Goal: Task Accomplishment & Management: Manage account settings

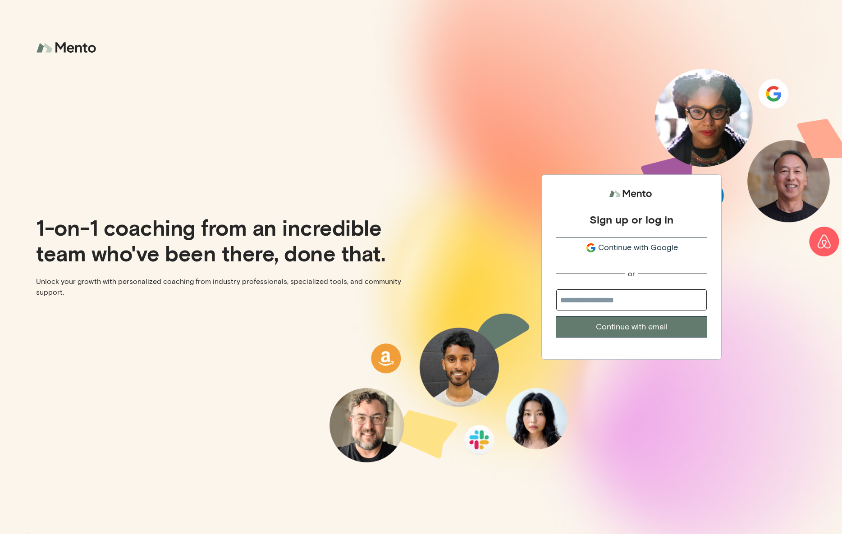
click at [590, 297] on input "email" at bounding box center [632, 300] width 151 height 21
type input "**********"
click at [605, 328] on button "Continue with email" at bounding box center [632, 327] width 151 height 21
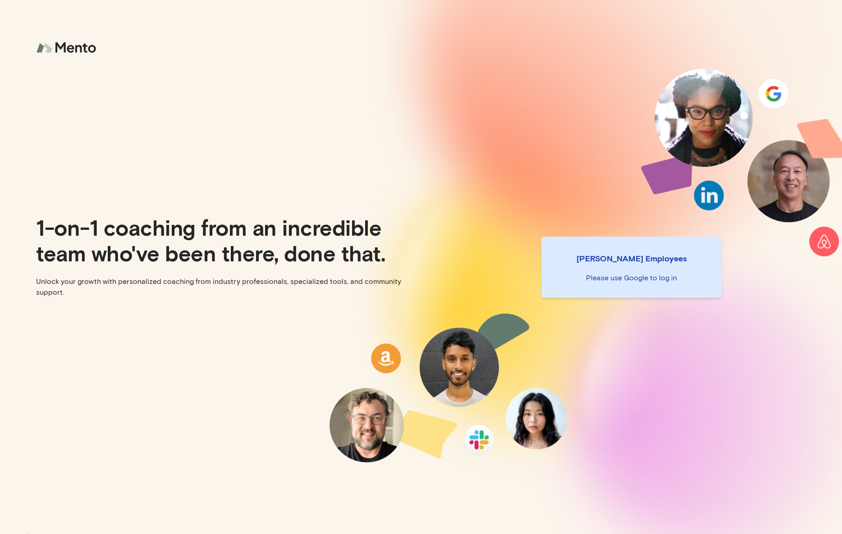
click at [74, 52] on img at bounding box center [67, 48] width 63 height 24
click at [643, 282] on p "Please use Google to log in" at bounding box center [632, 278] width 166 height 11
click at [631, 258] on p "Mento Employees" at bounding box center [632, 258] width 166 height 13
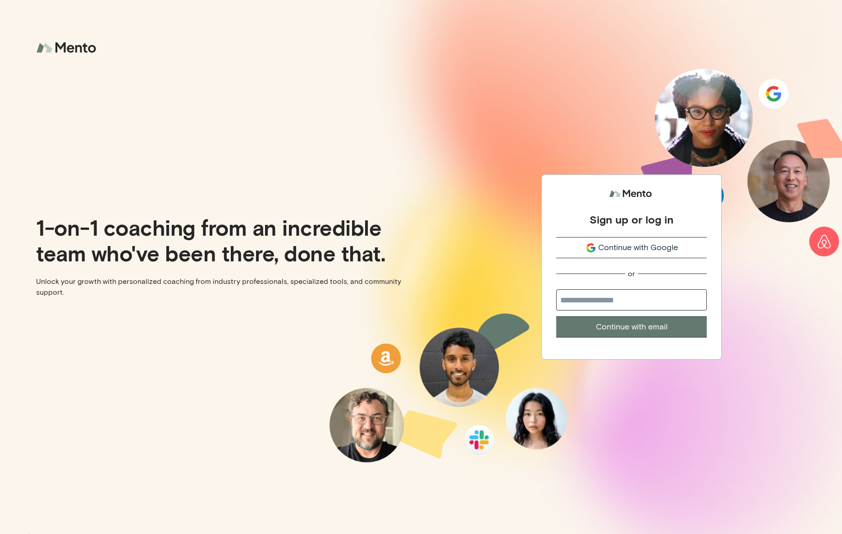
click at [634, 251] on span "Continue with Google" at bounding box center [638, 248] width 80 height 12
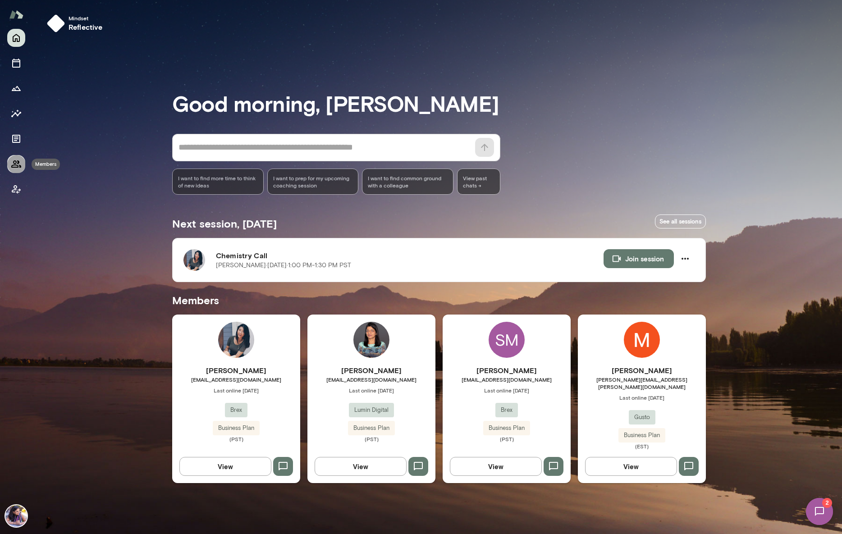
click at [16, 162] on icon "Members" at bounding box center [16, 164] width 10 height 7
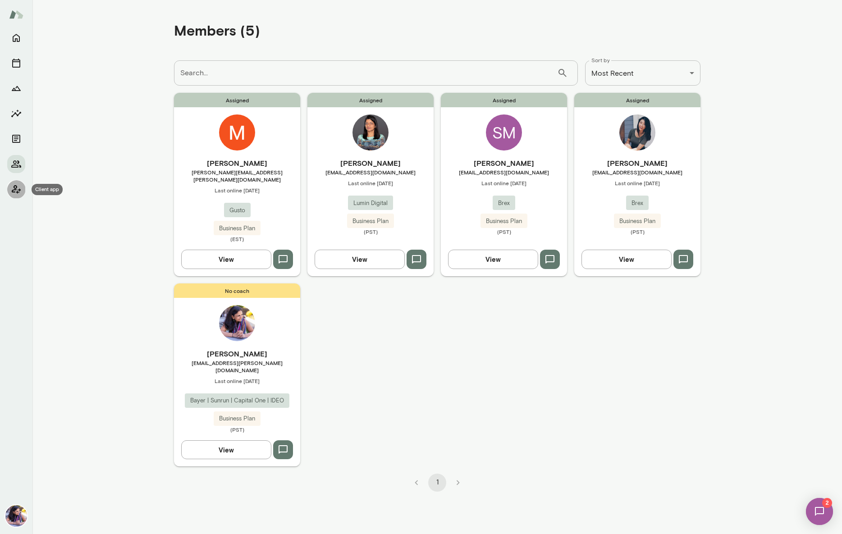
click at [15, 192] on icon "Client app" at bounding box center [16, 189] width 11 height 11
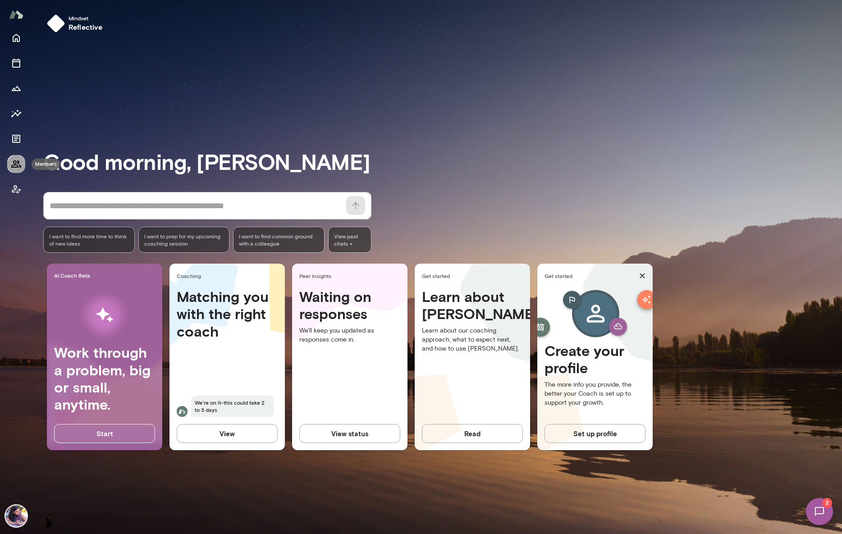
click at [14, 161] on icon "Members" at bounding box center [16, 164] width 11 height 11
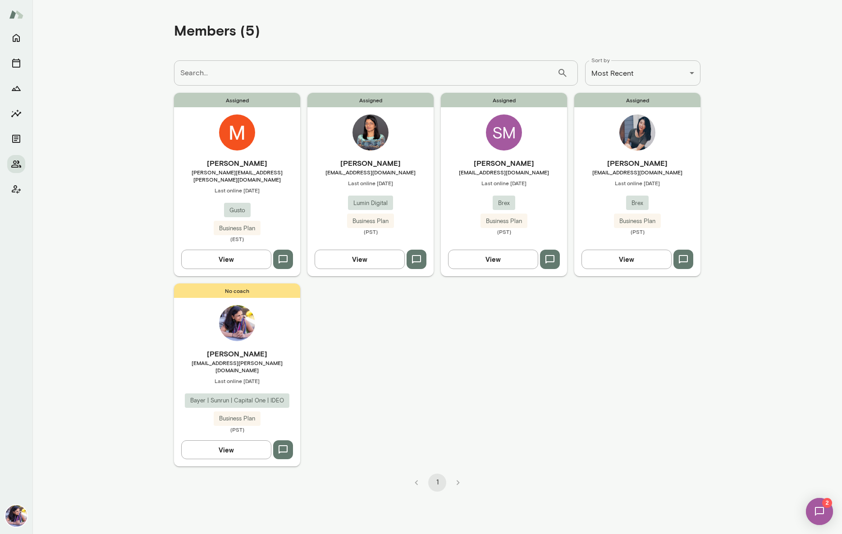
click at [499, 134] on div "SM" at bounding box center [504, 133] width 36 height 36
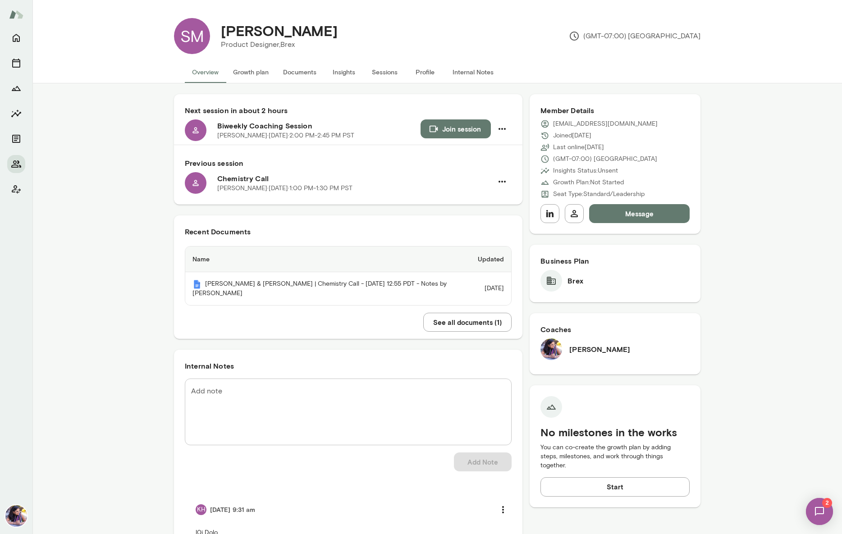
click at [300, 73] on button "Documents" at bounding box center [300, 72] width 48 height 22
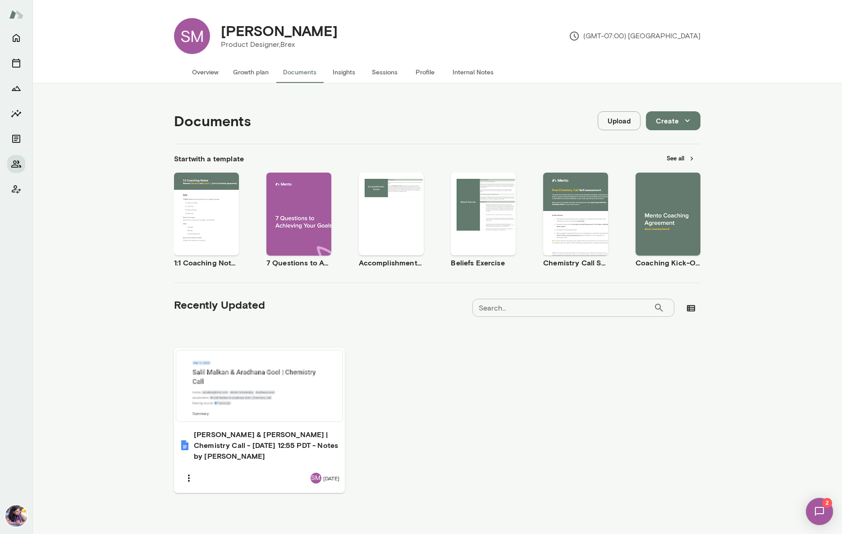
click at [663, 210] on button "Use template" at bounding box center [669, 207] width 58 height 12
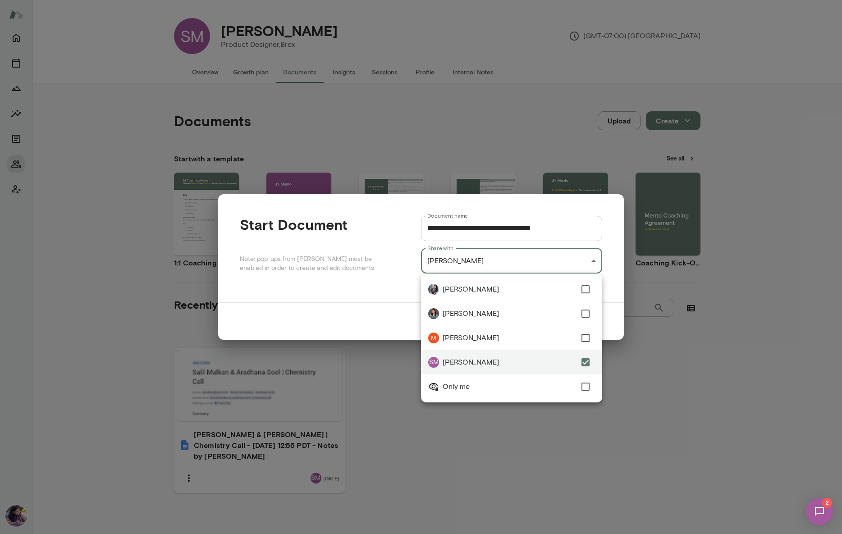
click at [598, 0] on div "**********" at bounding box center [421, 0] width 842 height 0
click at [596, 260] on div at bounding box center [421, 267] width 842 height 534
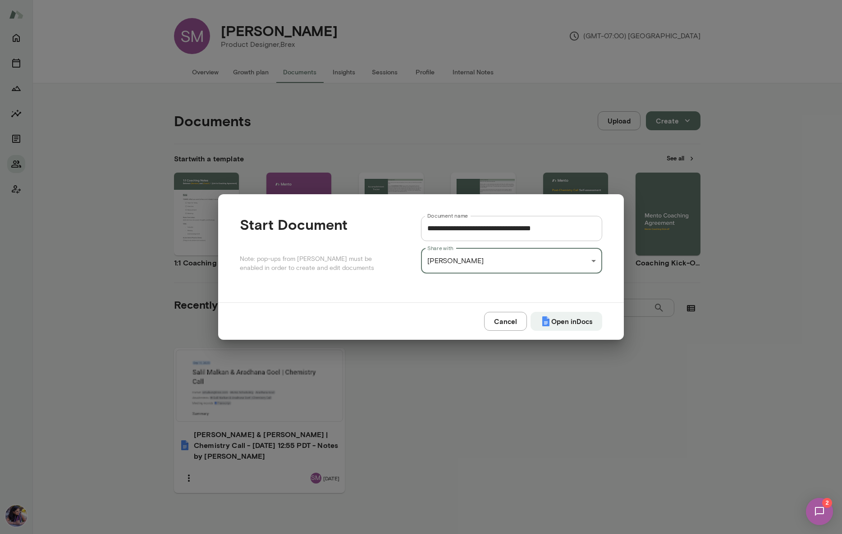
click at [501, 319] on button "Cancel" at bounding box center [505, 321] width 43 height 19
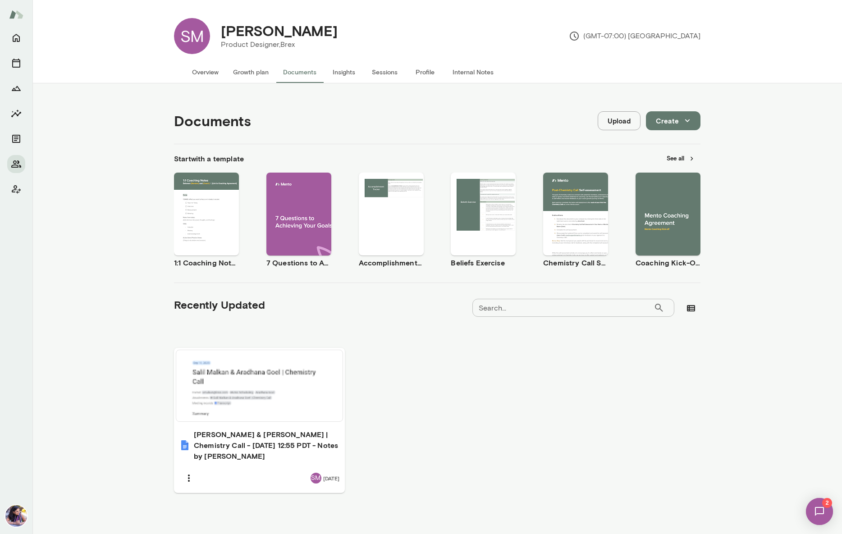
click at [681, 160] on button "See all" at bounding box center [681, 159] width 39 height 14
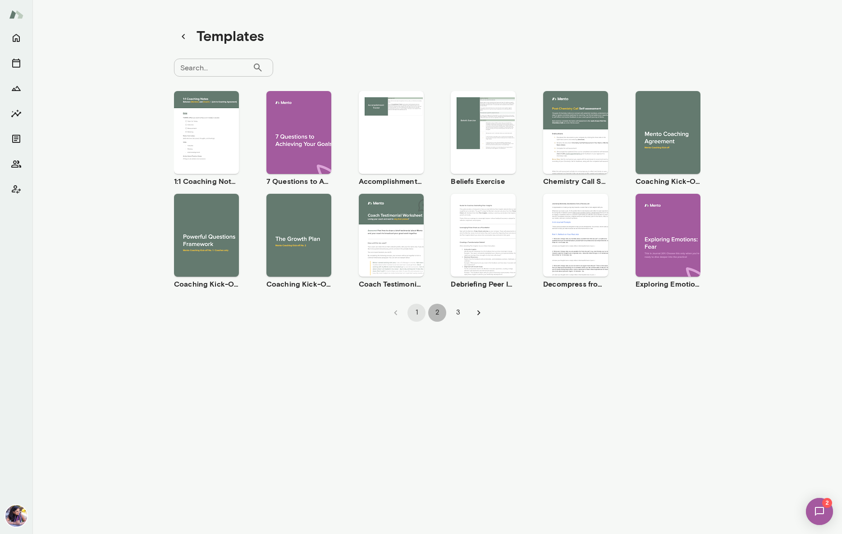
click at [437, 310] on button "2" at bounding box center [437, 313] width 18 height 18
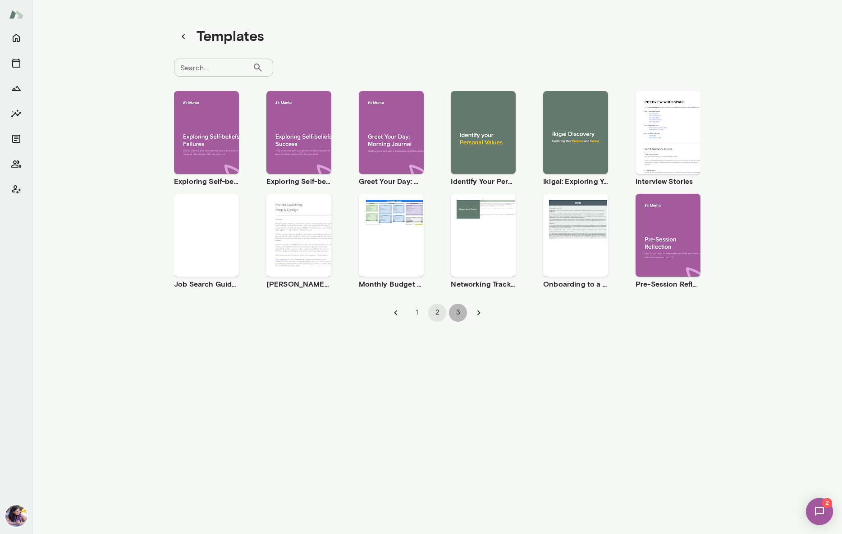
click at [460, 313] on button "3" at bounding box center [458, 313] width 18 height 18
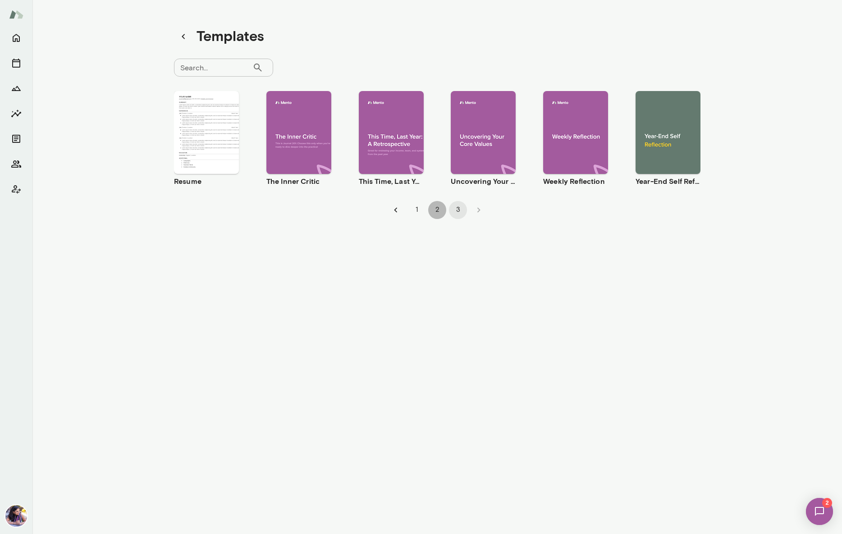
click at [437, 210] on button "2" at bounding box center [437, 210] width 18 height 18
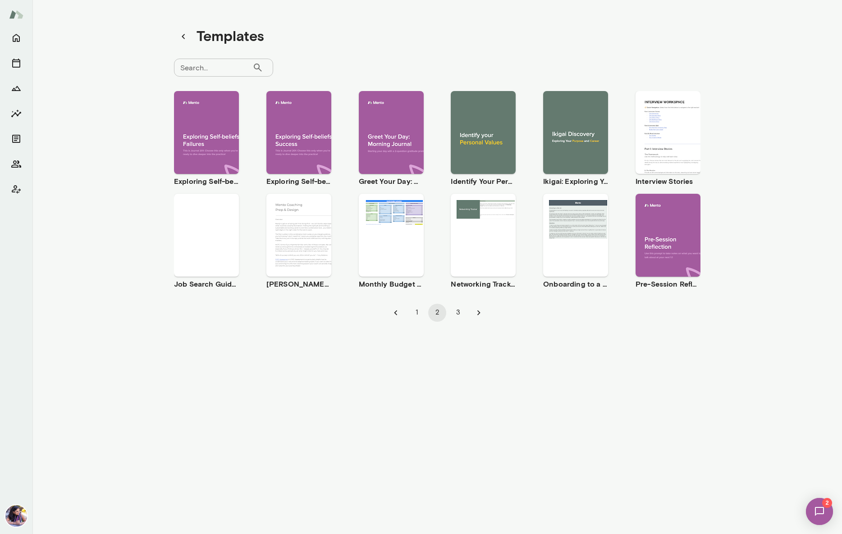
click at [457, 312] on button "3" at bounding box center [458, 313] width 18 height 18
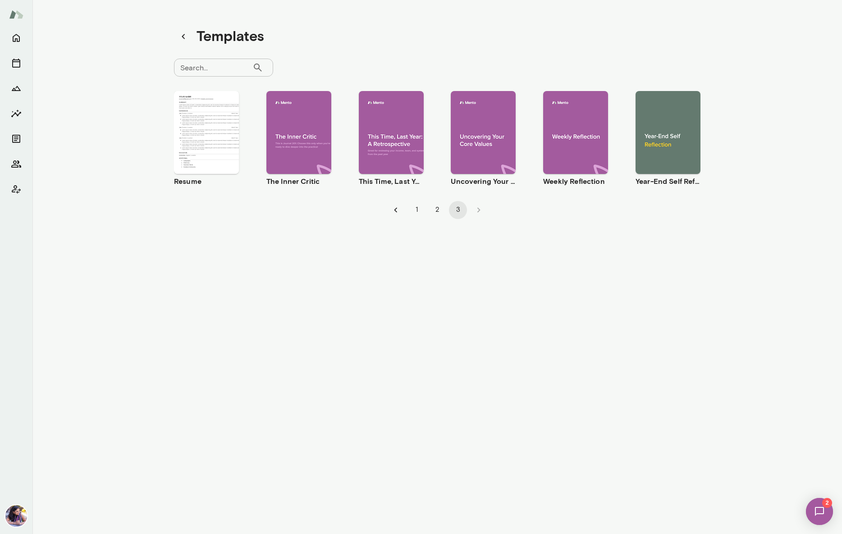
click at [207, 137] on span "Preview" at bounding box center [212, 140] width 20 height 7
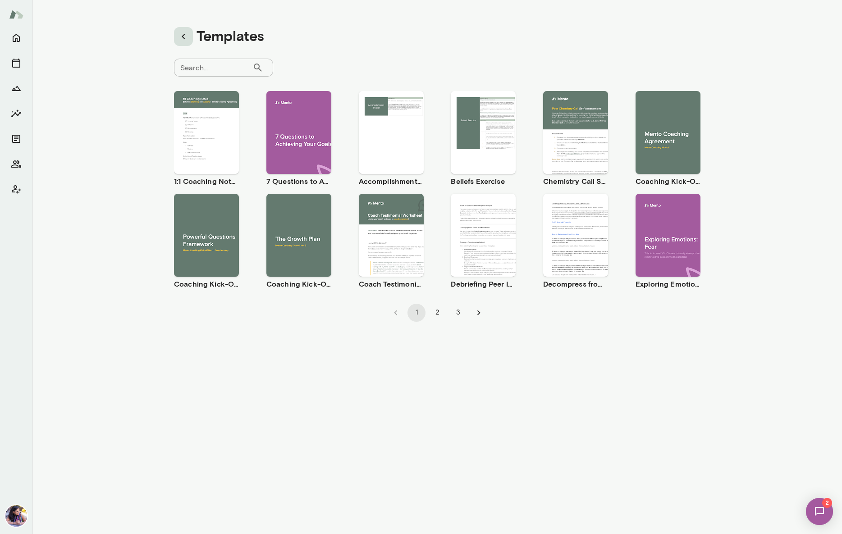
click at [187, 37] on icon "button" at bounding box center [183, 36] width 11 height 11
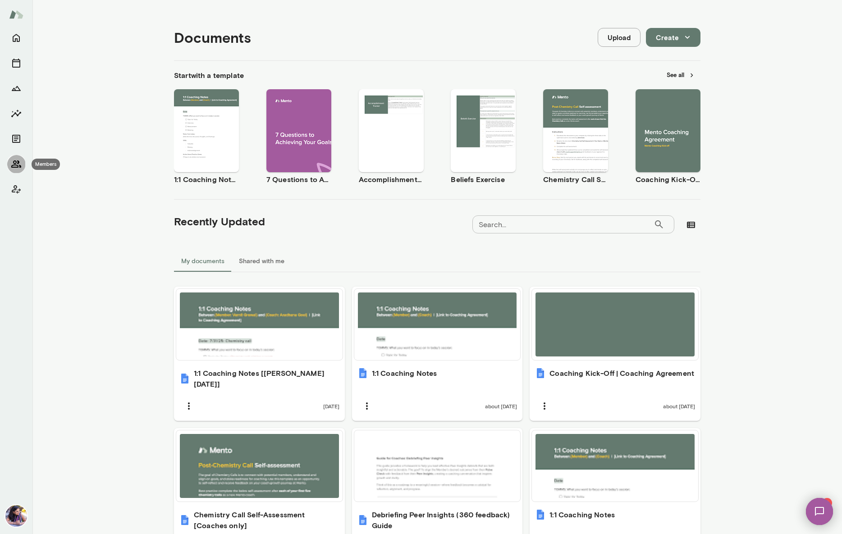
click at [20, 164] on icon "Members" at bounding box center [16, 164] width 11 height 11
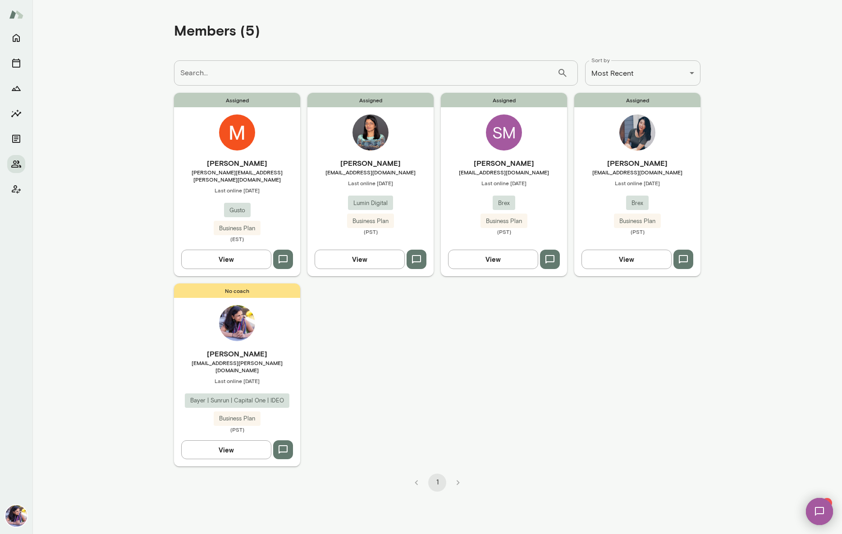
click at [506, 135] on div "SM" at bounding box center [504, 133] width 36 height 36
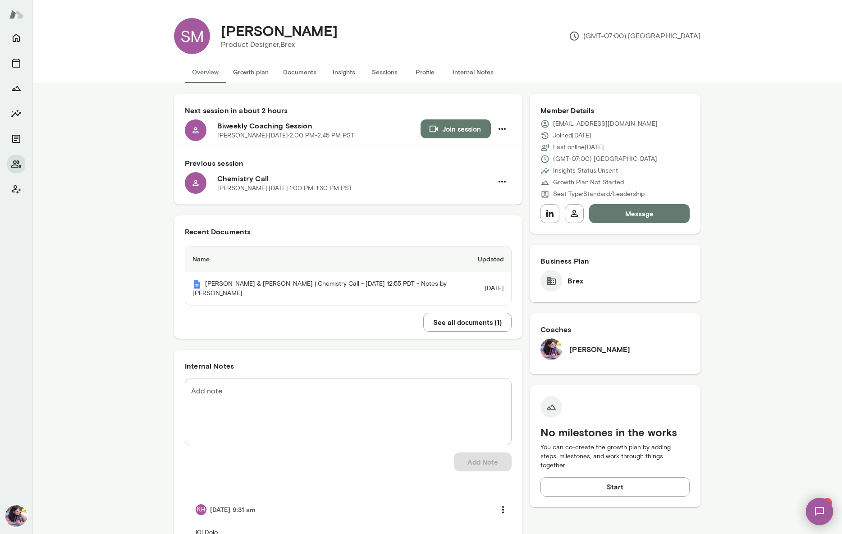
click at [303, 71] on button "Documents" at bounding box center [300, 72] width 48 height 22
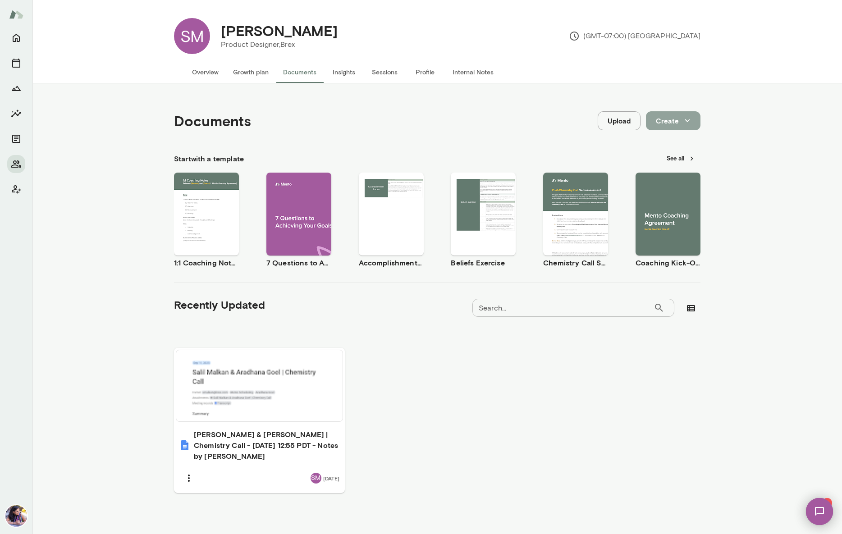
click at [678, 124] on button "Create" at bounding box center [673, 120] width 55 height 19
click at [537, 124] on div at bounding box center [421, 267] width 842 height 534
click at [673, 158] on button "See all" at bounding box center [681, 159] width 39 height 14
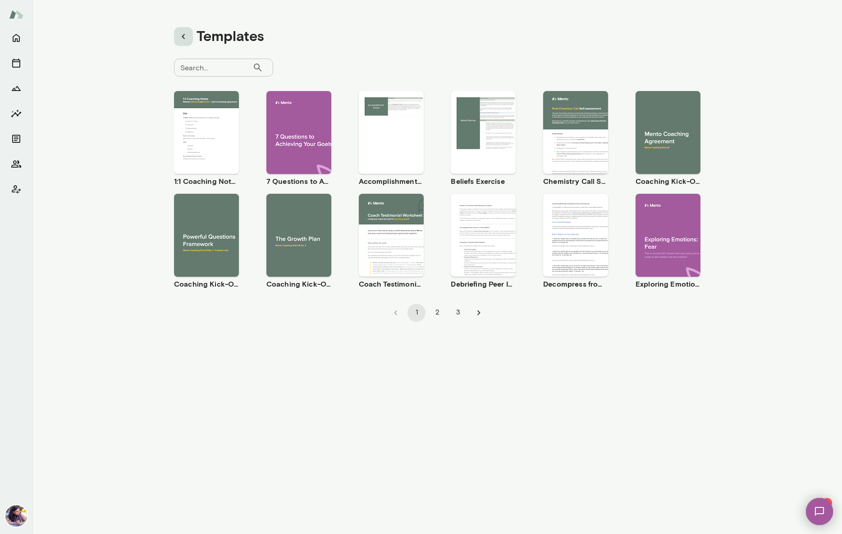
click at [180, 38] on icon "button" at bounding box center [183, 36] width 11 height 11
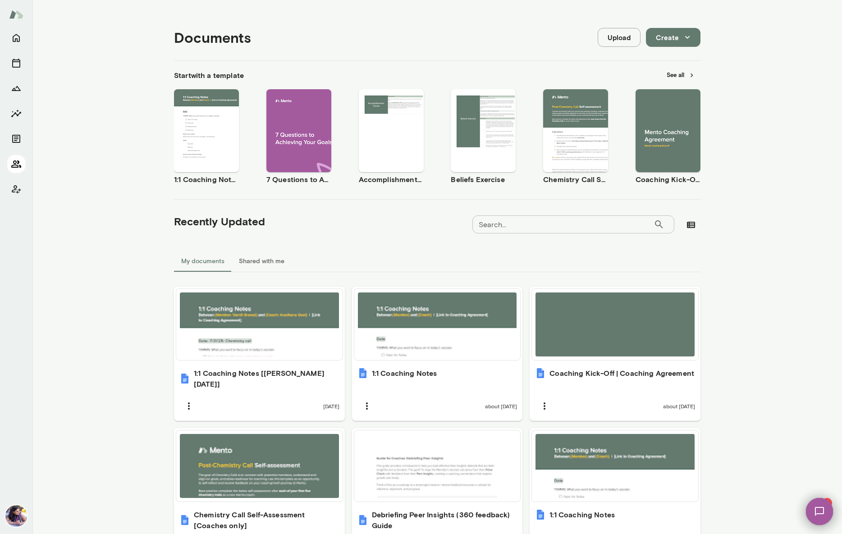
click at [14, 166] on icon "Members" at bounding box center [16, 164] width 11 height 11
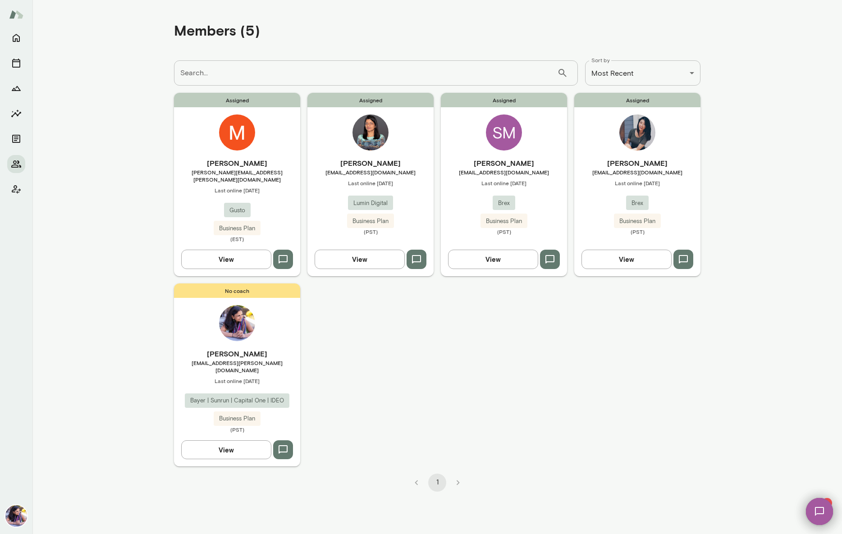
click at [513, 149] on div "Assigned SM Salil Malkan smalkan@brex.com Last online September 24 Brex Busines…" at bounding box center [504, 184] width 126 height 183
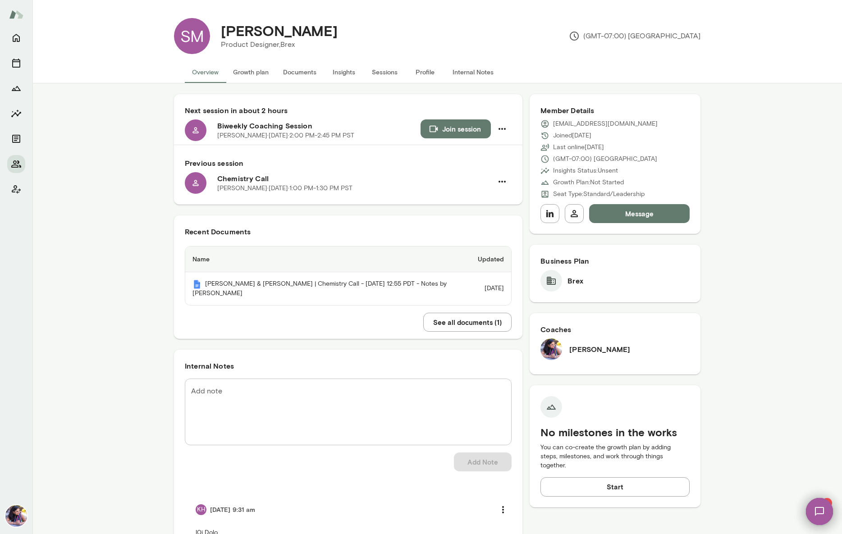
click at [303, 76] on button "Documents" at bounding box center [300, 72] width 48 height 22
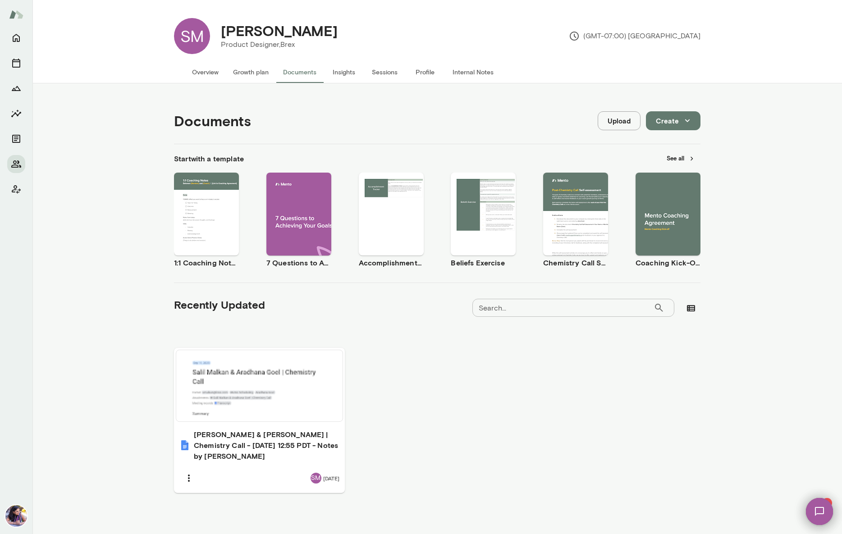
click at [681, 158] on button "See all" at bounding box center [681, 159] width 39 height 14
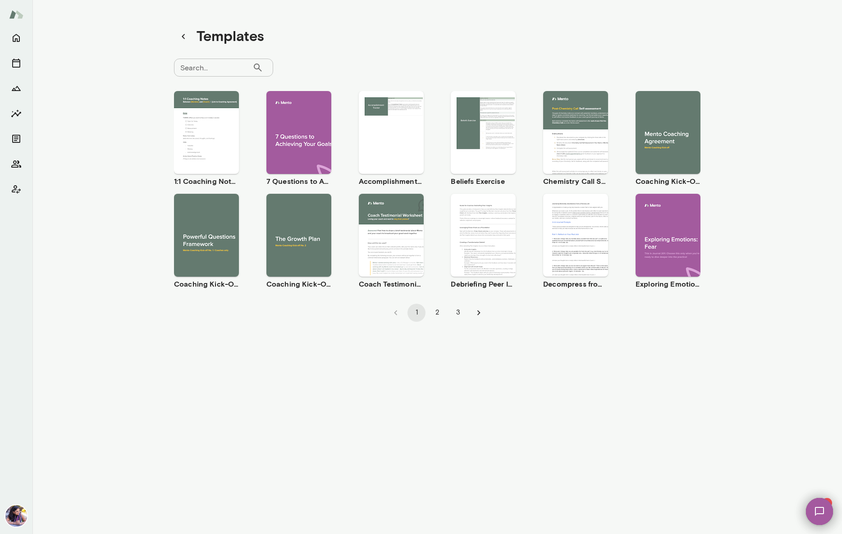
click at [198, 204] on div "Use template Preview" at bounding box center [206, 235] width 65 height 83
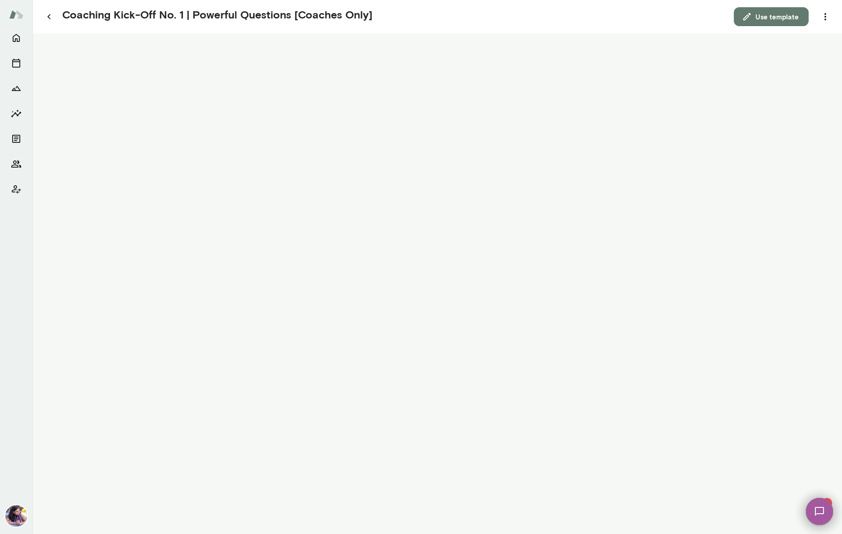
click at [763, 18] on button "Use template" at bounding box center [771, 16] width 75 height 19
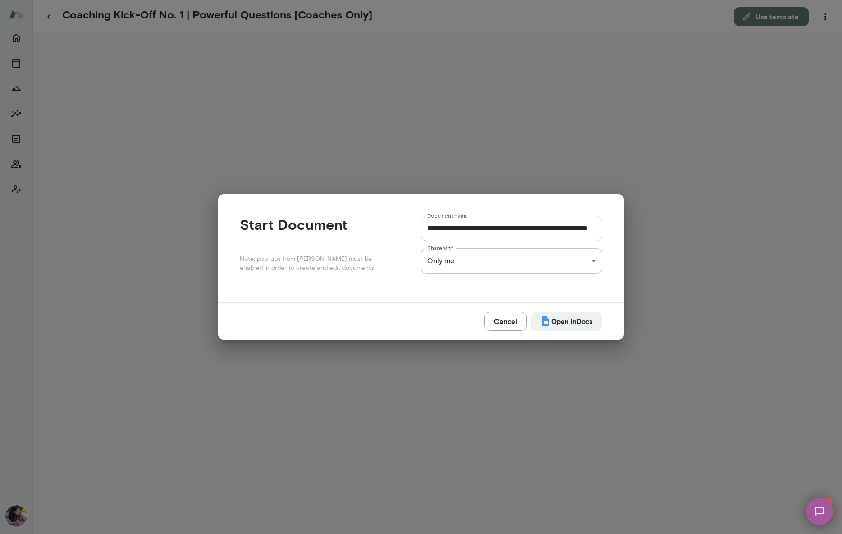
click at [594, 0] on div "**********" at bounding box center [421, 0] width 842 height 0
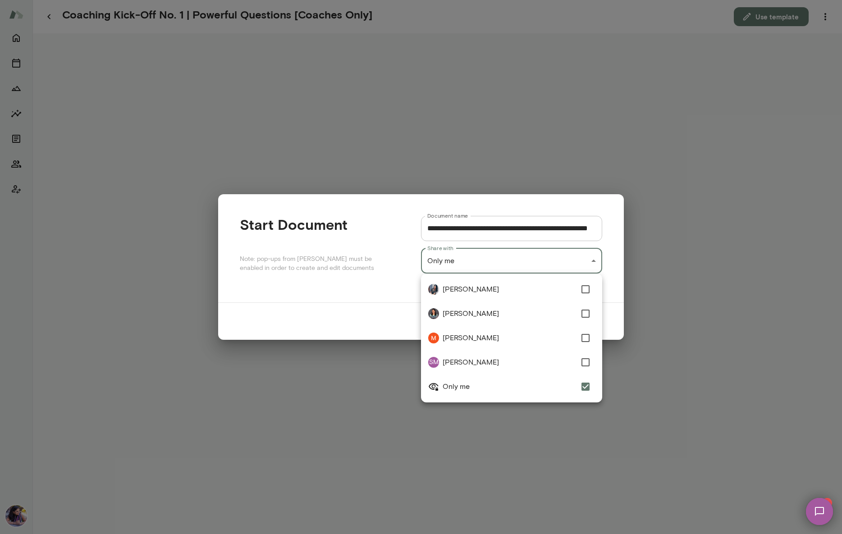
click at [594, 263] on div at bounding box center [421, 267] width 842 height 534
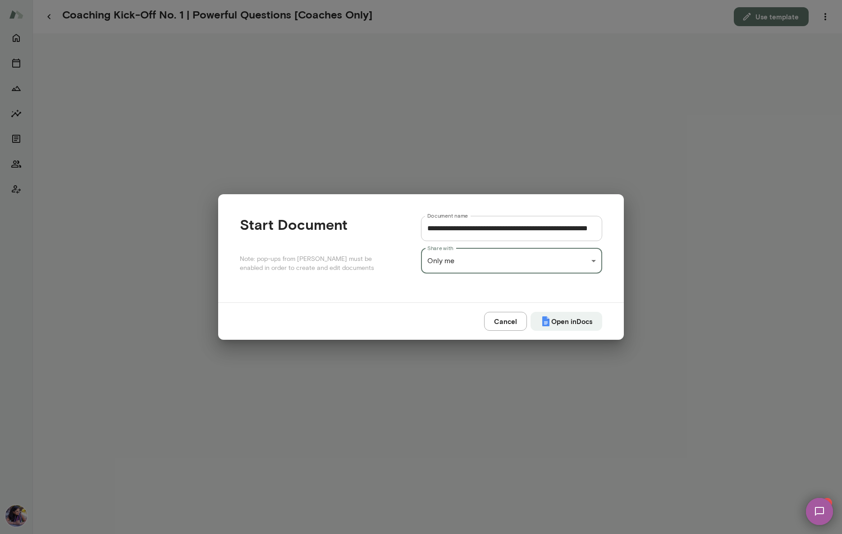
click at [560, 322] on button "Open in Docs" at bounding box center [567, 321] width 72 height 19
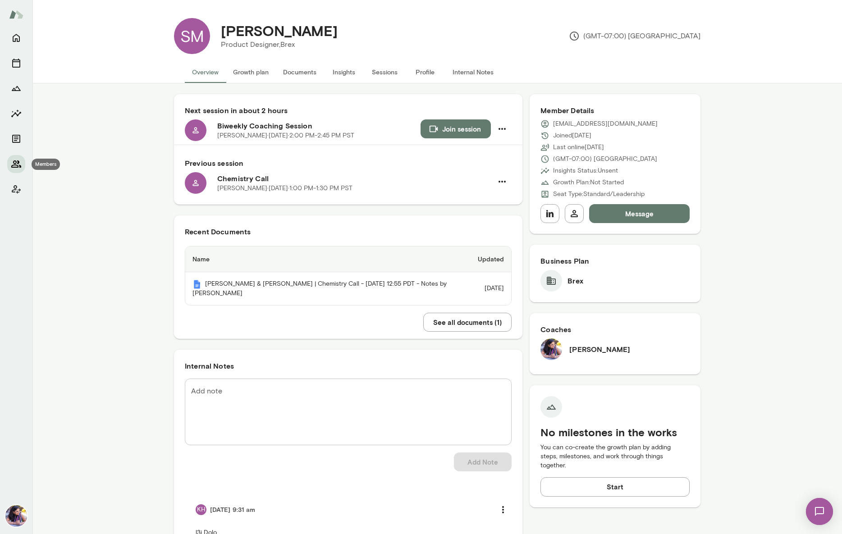
click at [14, 163] on icon "Members" at bounding box center [16, 164] width 11 height 11
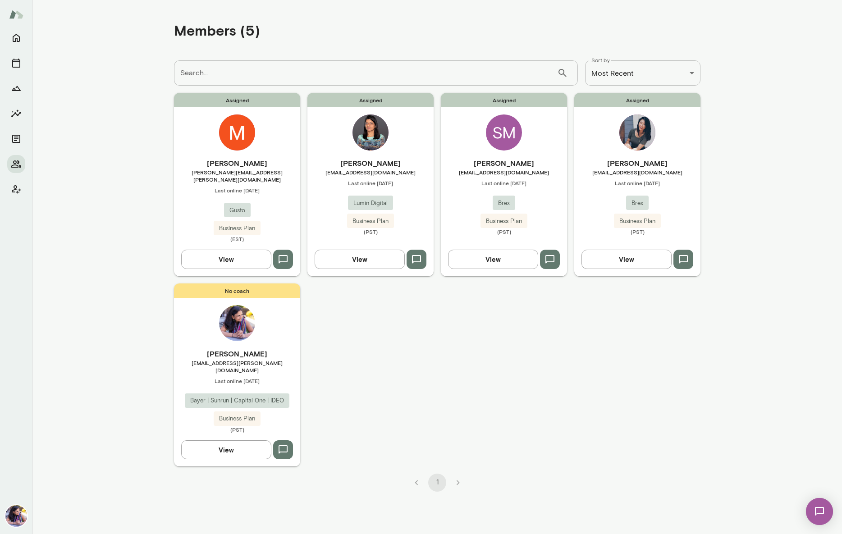
click at [633, 172] on span "[EMAIL_ADDRESS][DOMAIN_NAME]" at bounding box center [638, 172] width 126 height 7
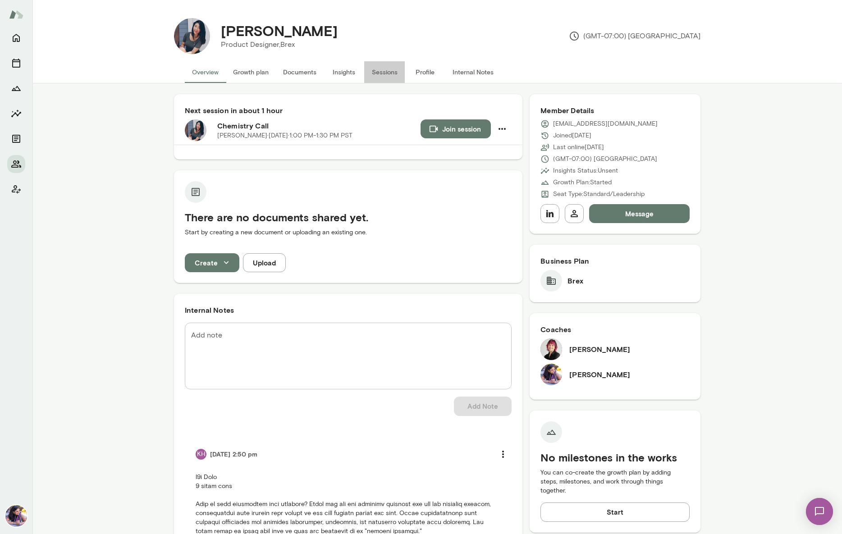
click at [381, 78] on button "Sessions" at bounding box center [384, 72] width 41 height 22
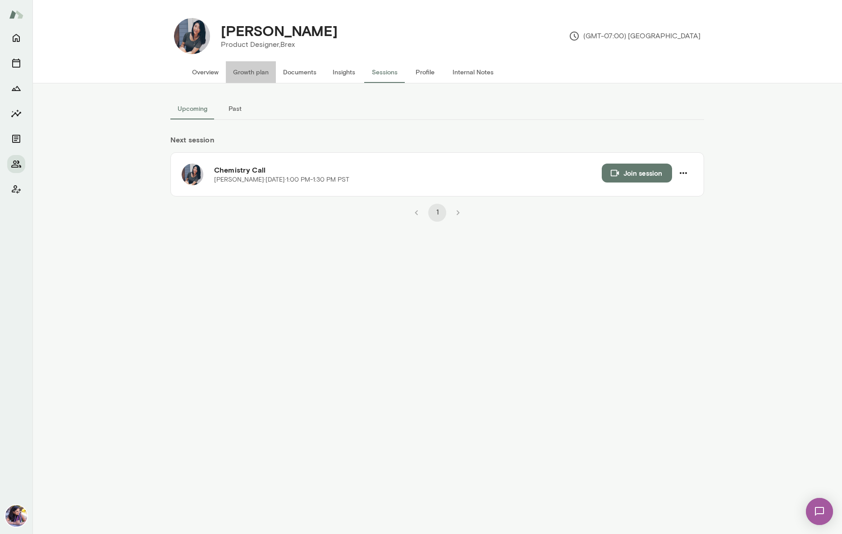
click at [264, 74] on button "Growth plan" at bounding box center [251, 72] width 50 height 22
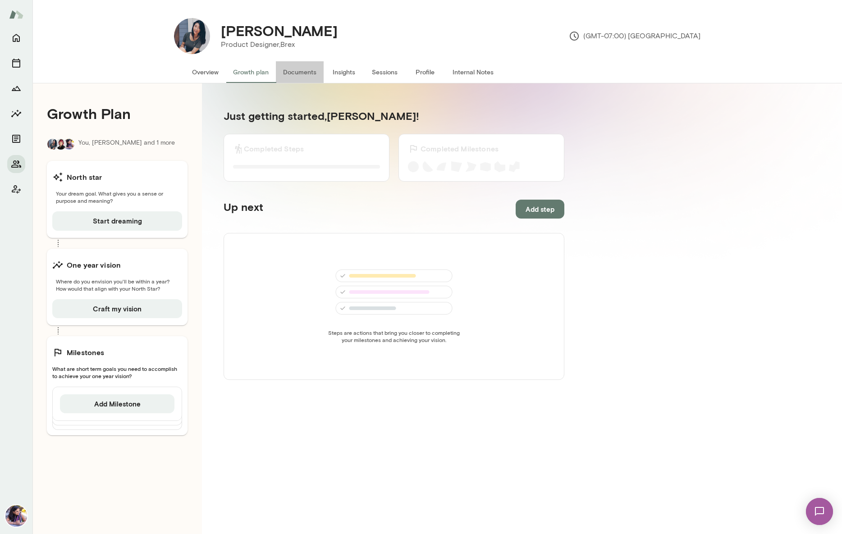
click at [294, 73] on button "Documents" at bounding box center [300, 72] width 48 height 22
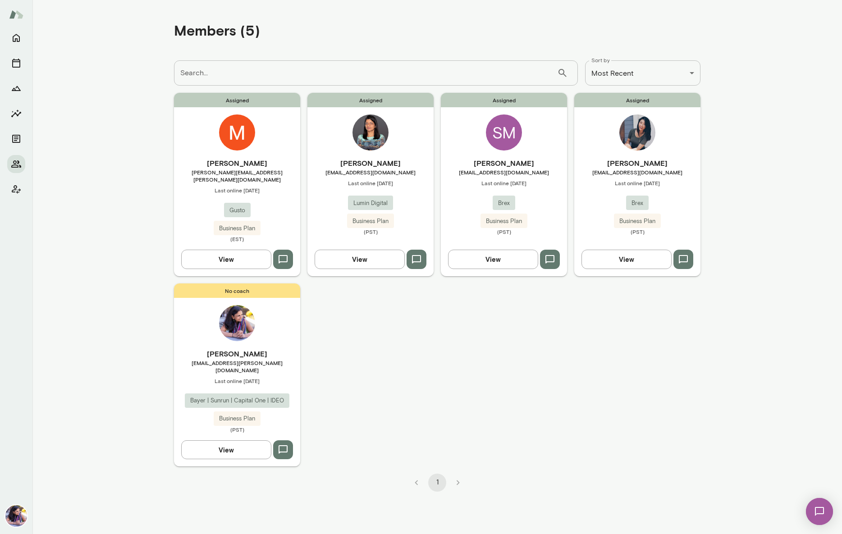
click at [501, 140] on div "SM" at bounding box center [504, 133] width 36 height 36
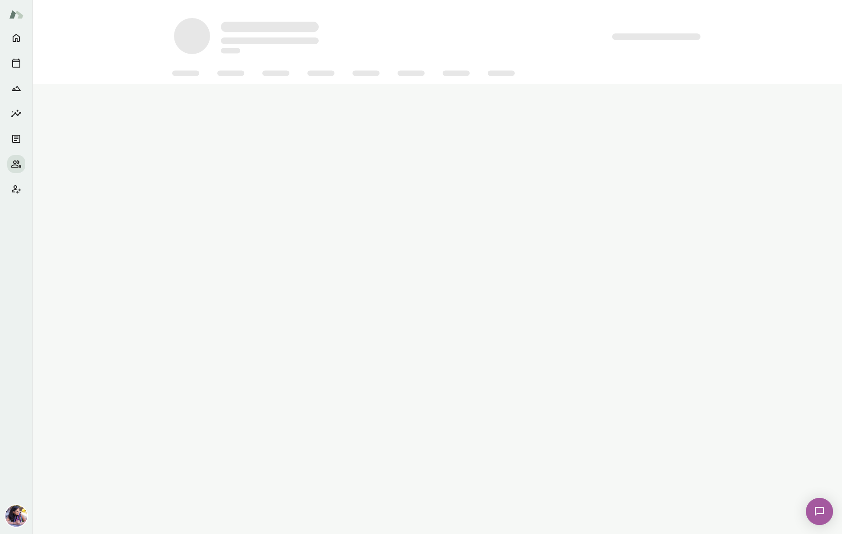
click at [501, 140] on main at bounding box center [437, 267] width 810 height 534
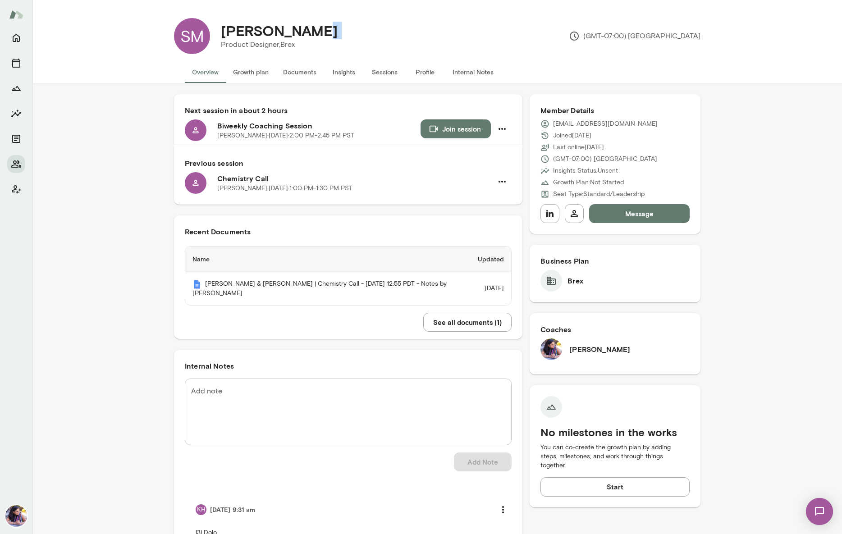
click at [391, 35] on div "Salil Malkan Product Designer, Brex (GMT-07:00) Los Angeles" at bounding box center [455, 36] width 491 height 36
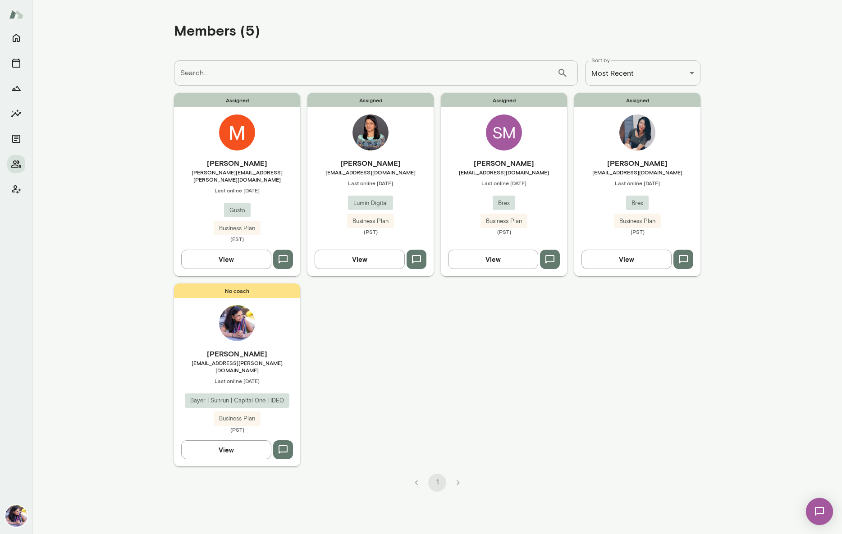
click at [501, 124] on div "SM" at bounding box center [504, 133] width 36 height 36
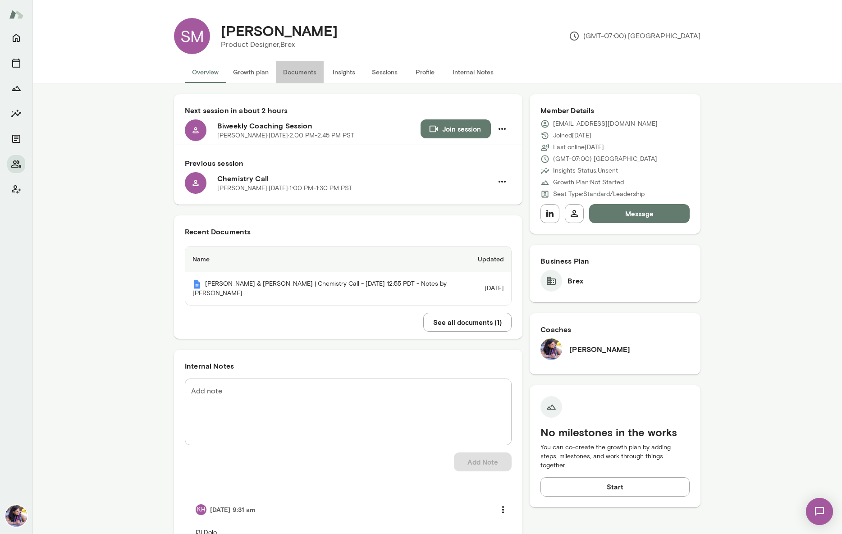
click at [308, 73] on button "Documents" at bounding box center [300, 72] width 48 height 22
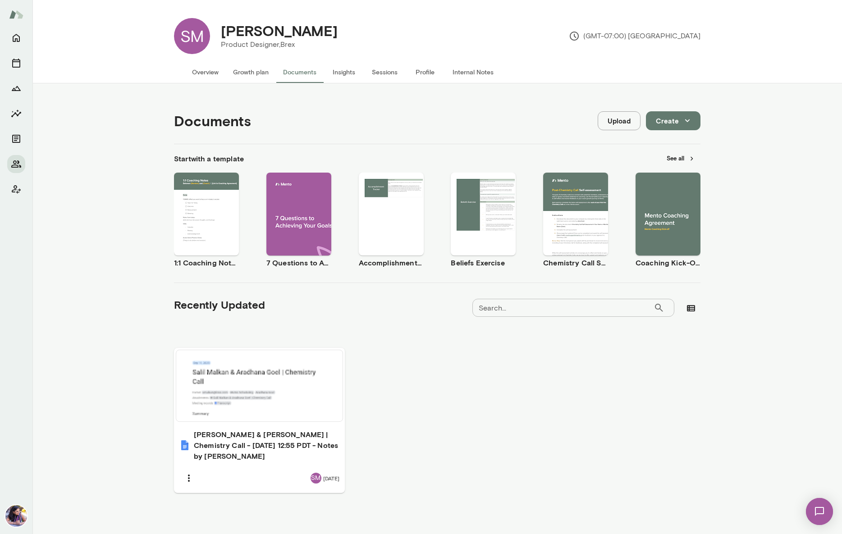
click at [661, 191] on div "Use template Preview" at bounding box center [668, 214] width 65 height 83
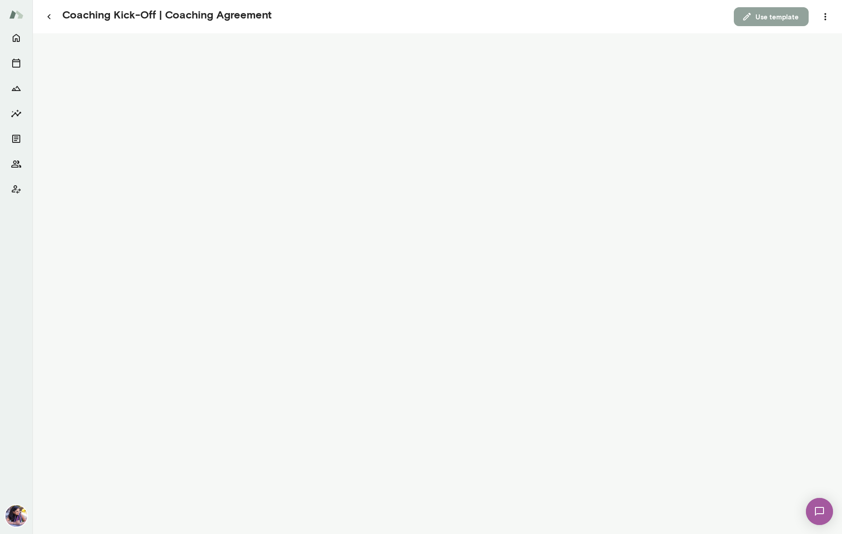
click at [773, 16] on button "Use template" at bounding box center [771, 16] width 75 height 19
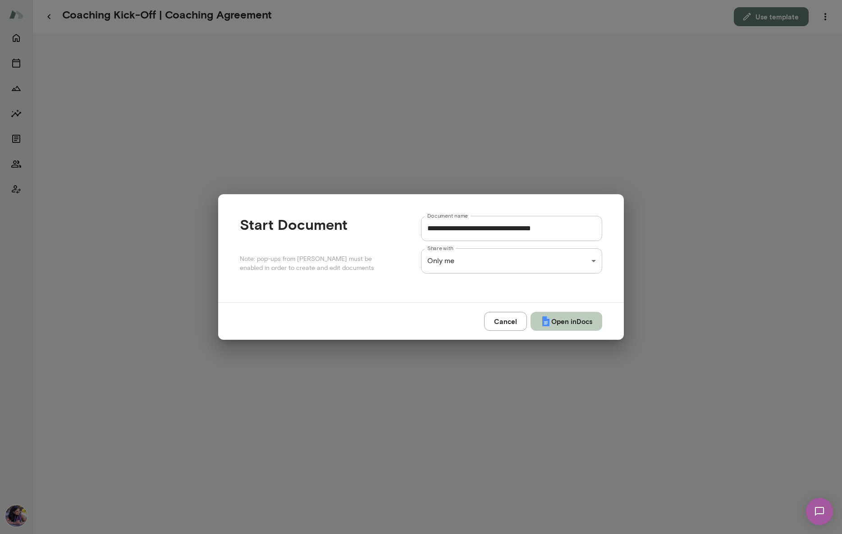
click at [558, 322] on button "Open in Docs" at bounding box center [567, 321] width 72 height 19
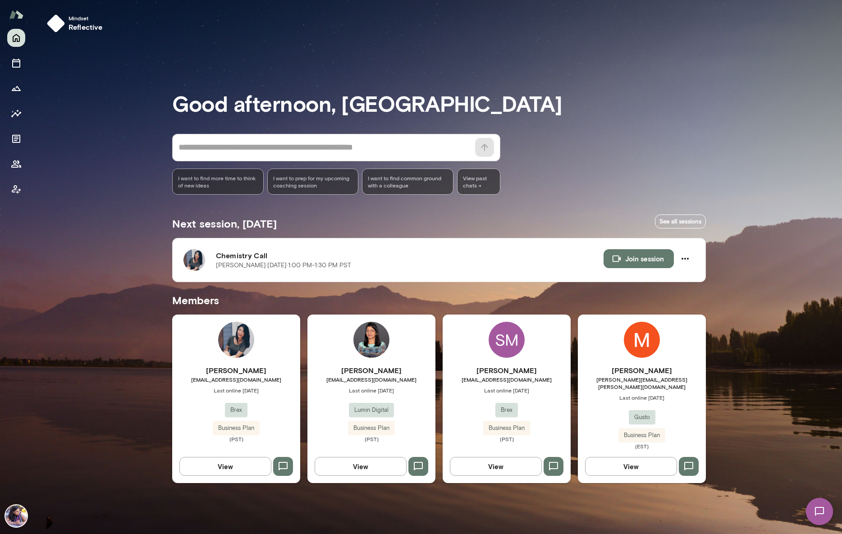
click at [505, 347] on div "SM" at bounding box center [507, 340] width 36 height 36
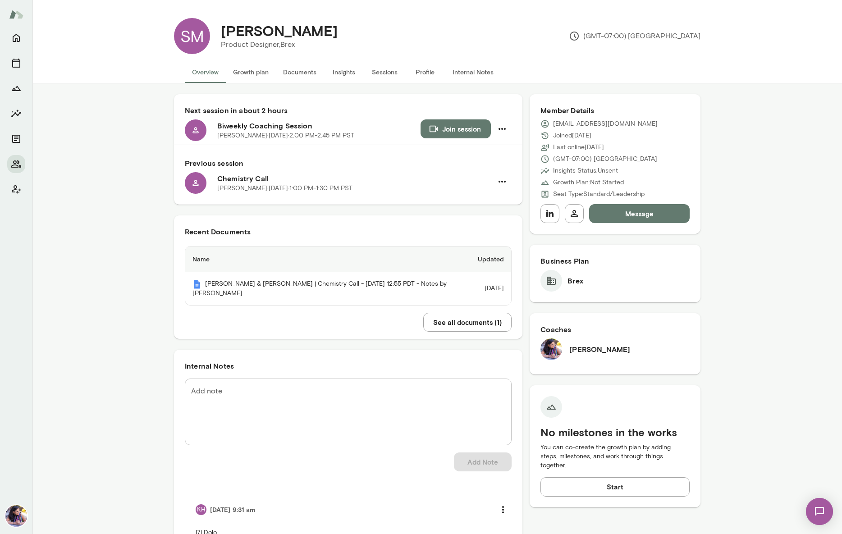
click at [288, 73] on button "Documents" at bounding box center [300, 72] width 48 height 22
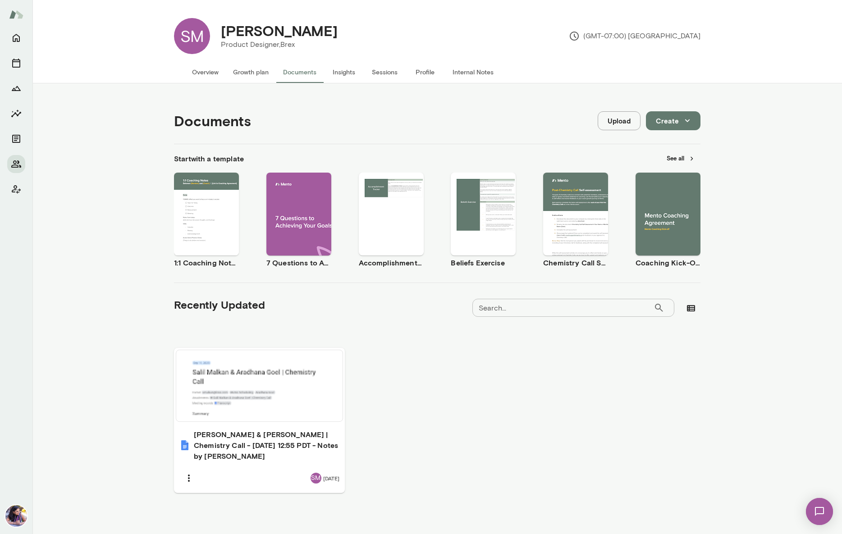
click at [207, 178] on div "Use template Preview" at bounding box center [206, 214] width 65 height 83
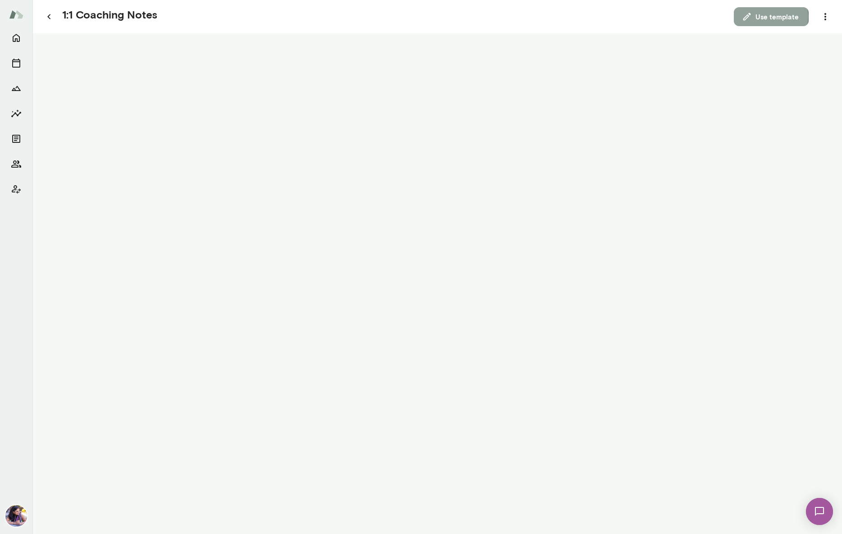
click at [762, 17] on button "Use template" at bounding box center [771, 16] width 75 height 19
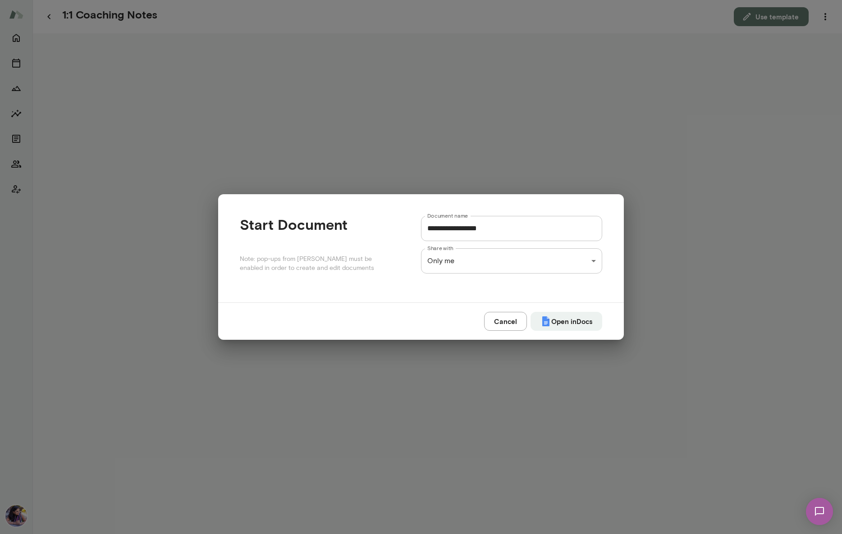
click at [502, 0] on div "**********" at bounding box center [421, 0] width 842 height 0
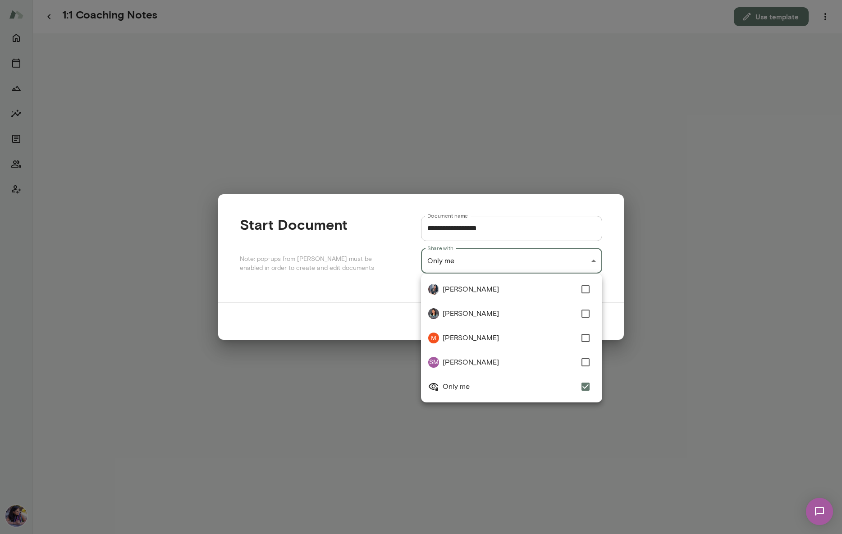
click at [502, 261] on div at bounding box center [421, 267] width 842 height 534
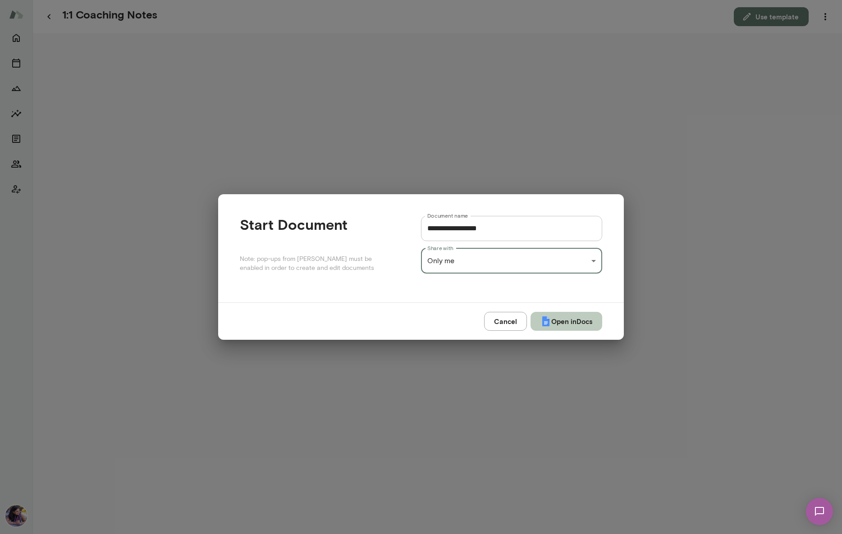
click at [547, 326] on img "submit" at bounding box center [546, 321] width 11 height 11
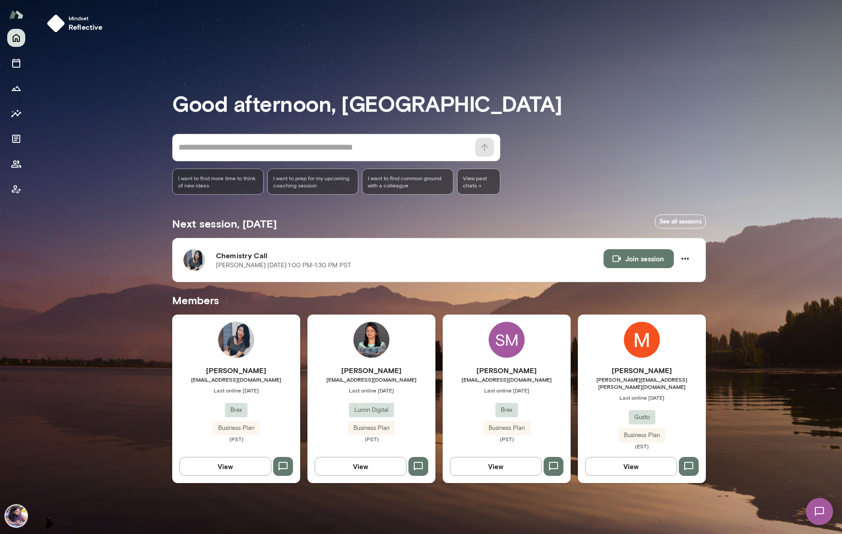
click at [505, 349] on div "SM" at bounding box center [507, 340] width 36 height 36
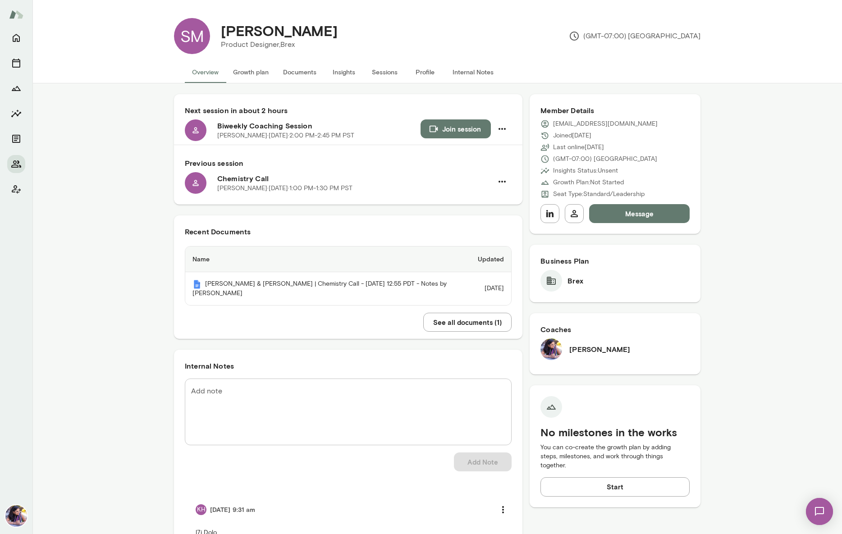
click at [293, 73] on button "Documents" at bounding box center [300, 72] width 48 height 22
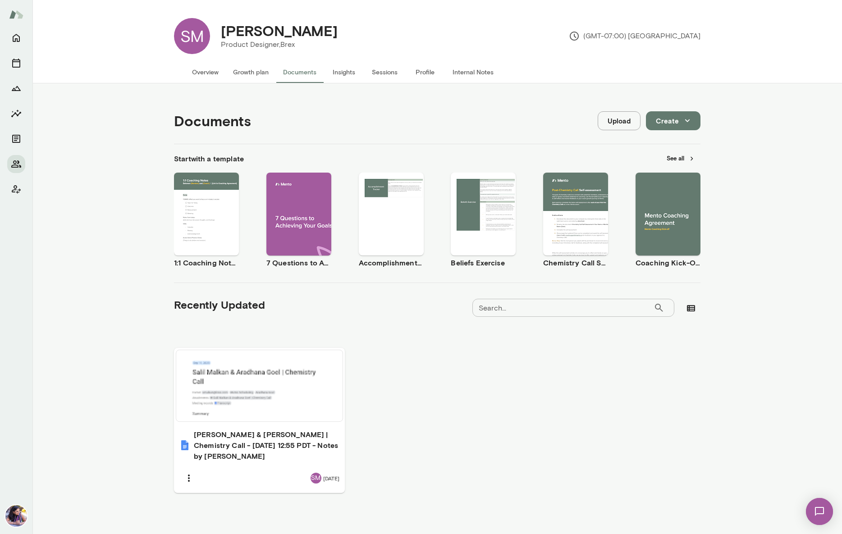
click at [679, 159] on button "See all" at bounding box center [681, 159] width 39 height 14
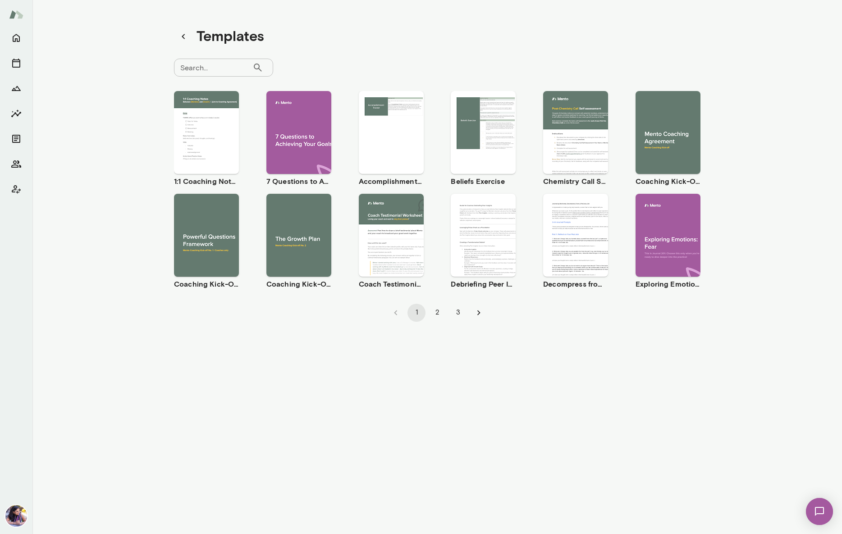
click at [289, 209] on div "Use template Preview" at bounding box center [299, 235] width 65 height 83
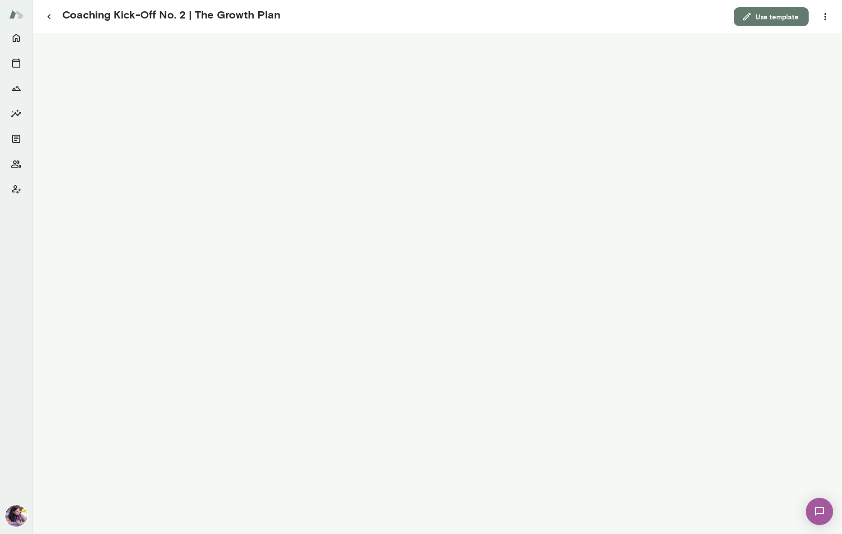
click at [758, 19] on button "Use template" at bounding box center [771, 16] width 75 height 19
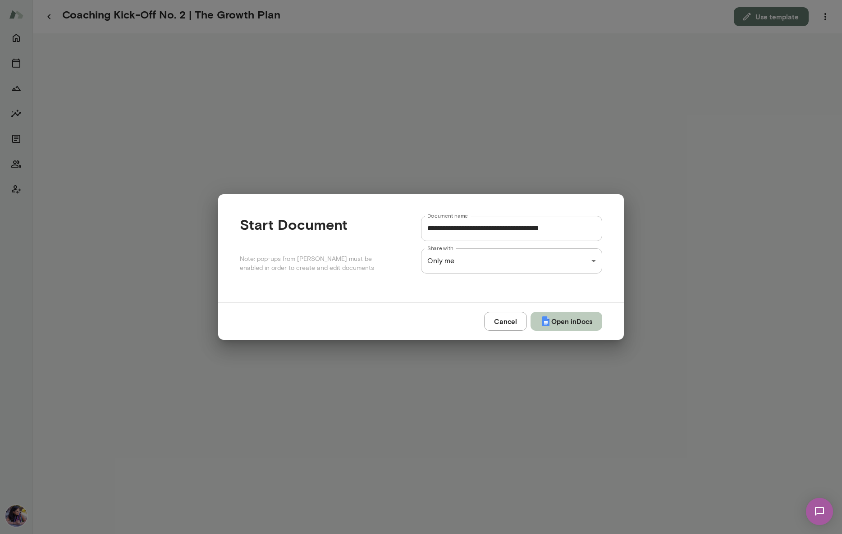
click at [547, 321] on img "submit" at bounding box center [546, 321] width 11 height 11
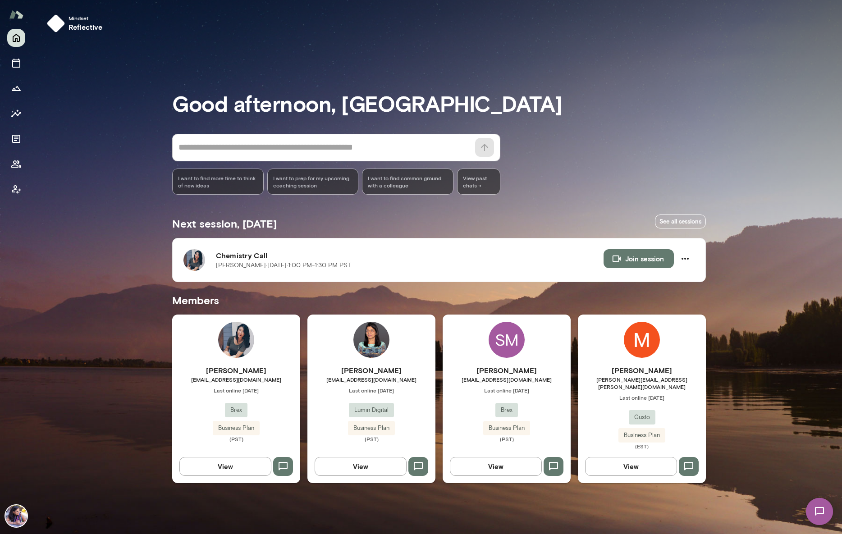
click at [505, 350] on div "SM" at bounding box center [507, 340] width 36 height 36
click at [241, 350] on img at bounding box center [236, 340] width 36 height 36
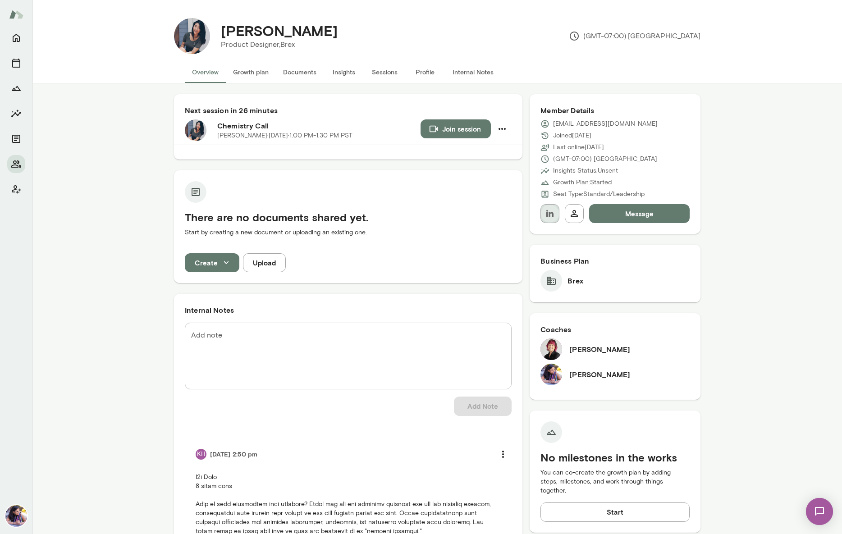
click at [549, 216] on icon "button" at bounding box center [550, 213] width 7 height 7
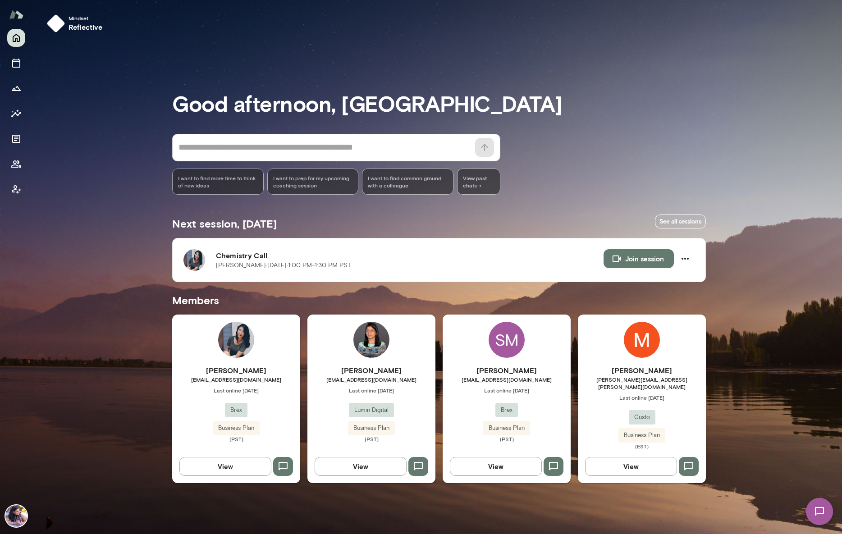
click at [644, 354] on img at bounding box center [642, 340] width 36 height 36
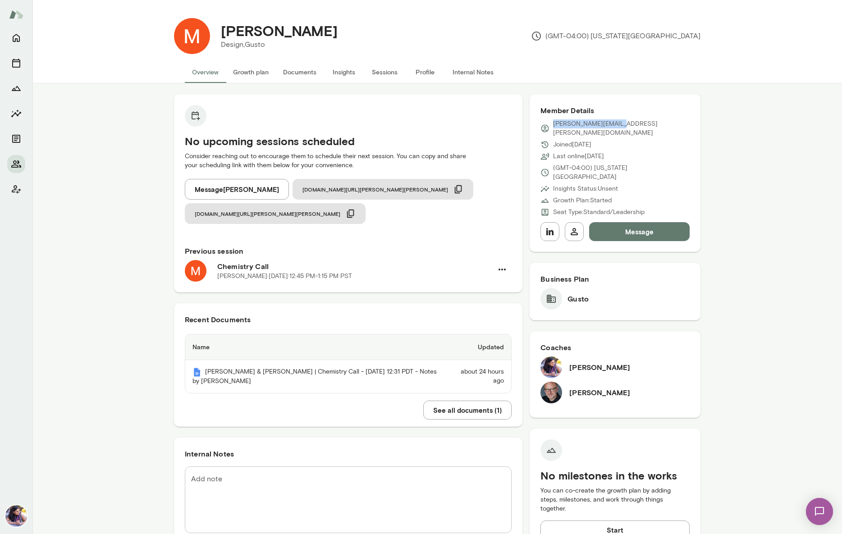
drag, startPoint x: 625, startPoint y: 126, endPoint x: 554, endPoint y: 126, distance: 71.3
click at [554, 126] on div "mike.hardy@gusto.com" at bounding box center [615, 129] width 149 height 18
copy p "mike.hardy@gusto.com"
click at [635, 222] on button "Message" at bounding box center [639, 231] width 101 height 19
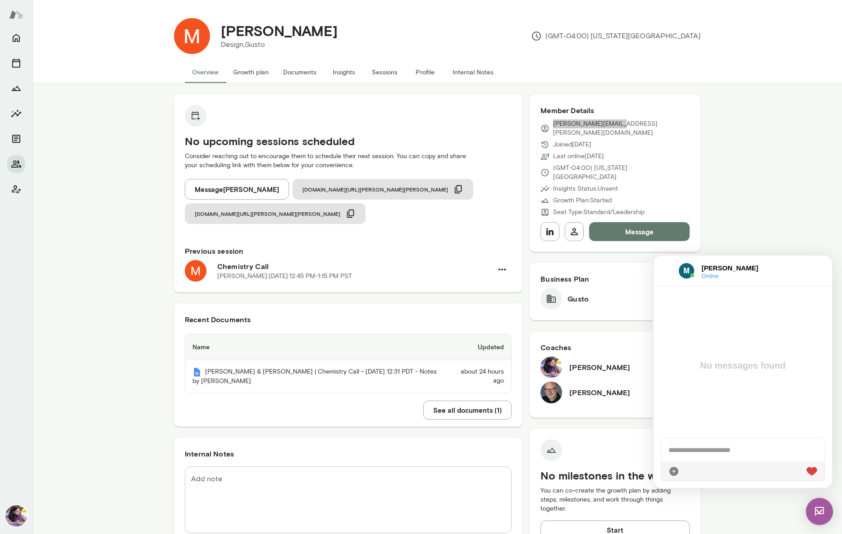
paste div
drag, startPoint x: 745, startPoint y: 453, endPoint x: 621, endPoint y: 446, distance: 124.7
click at [654, 446] on html "Chats bdemirci@dropbox.com 11th Sep Hi Bursa, Excited to meet you in our upcomi…" at bounding box center [743, 372] width 179 height 233
click at [686, 450] on div at bounding box center [743, 450] width 163 height 23
drag, startPoint x: 718, startPoint y: 431, endPoint x: 657, endPoint y: 429, distance: 60.9
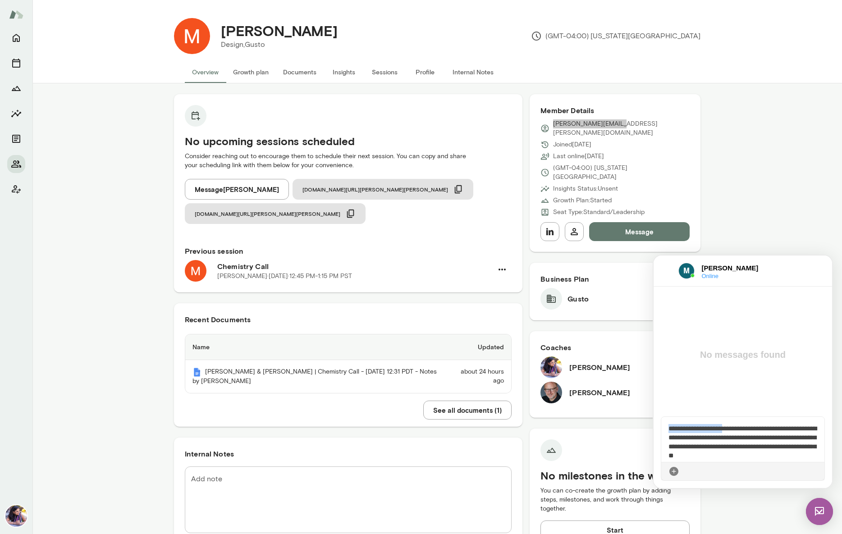
click at [657, 429] on div "**********" at bounding box center [743, 449] width 179 height 79
drag, startPoint x: 744, startPoint y: 445, endPoint x: 665, endPoint y: 443, distance: 79.0
click at [665, 443] on div "**********" at bounding box center [743, 439] width 163 height 45
drag, startPoint x: 690, startPoint y: 446, endPoint x: 663, endPoint y: 446, distance: 28.0
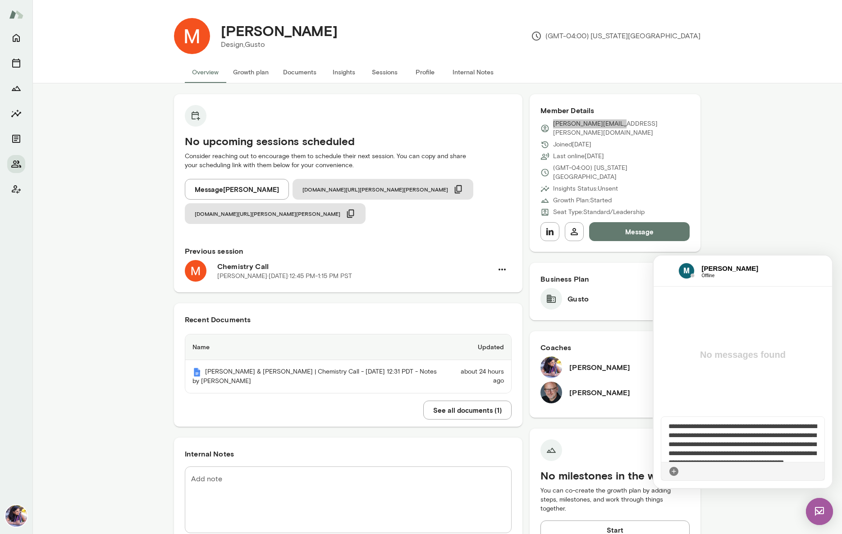
click at [690, 446] on span "**********" at bounding box center [743, 444] width 148 height 42
click at [759, 446] on span "**********" at bounding box center [744, 448] width 150 height 51
drag, startPoint x: 763, startPoint y: 456, endPoint x: 693, endPoint y: 455, distance: 70.4
click at [693, 455] on span "**********" at bounding box center [743, 448] width 148 height 51
click at [764, 456] on span "**********" at bounding box center [743, 448] width 148 height 51
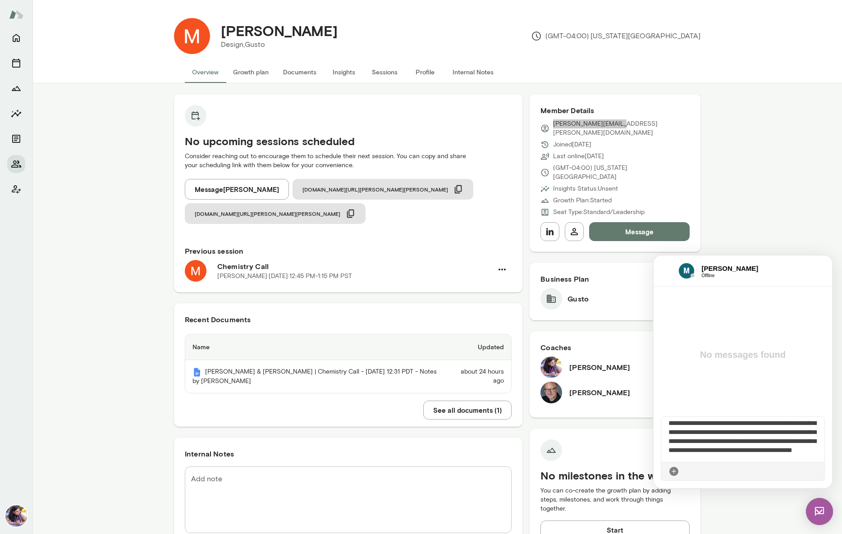
scroll to position [33, 0]
click at [737, 434] on span "**********" at bounding box center [743, 427] width 148 height 51
click at [722, 434] on span "**********" at bounding box center [743, 427] width 148 height 51
click at [773, 452] on span "**********" at bounding box center [743, 427] width 148 height 51
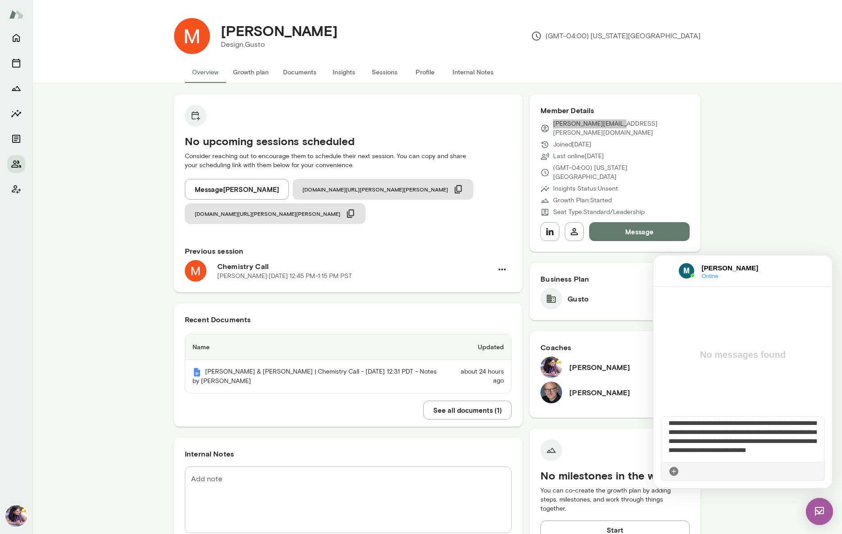
click at [720, 454] on span "**********" at bounding box center [743, 418] width 148 height 69
click at [760, 459] on div "**********" at bounding box center [743, 439] width 163 height 45
click at [740, 441] on span "**********" at bounding box center [743, 418] width 148 height 69
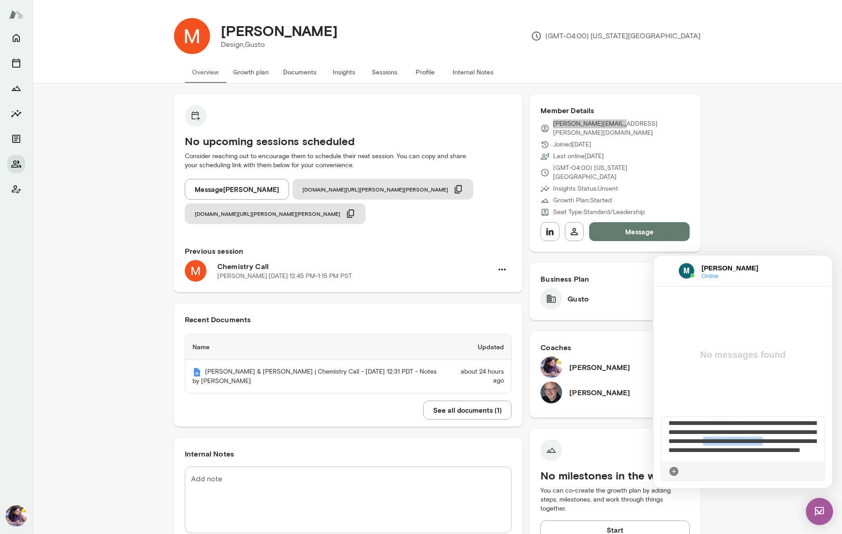
drag, startPoint x: 738, startPoint y: 442, endPoint x: 662, endPoint y: 441, distance: 75.8
click at [662, 441] on div "**********" at bounding box center [743, 439] width 163 height 45
copy span "**********"
click at [758, 453] on div "**********" at bounding box center [743, 439] width 163 height 45
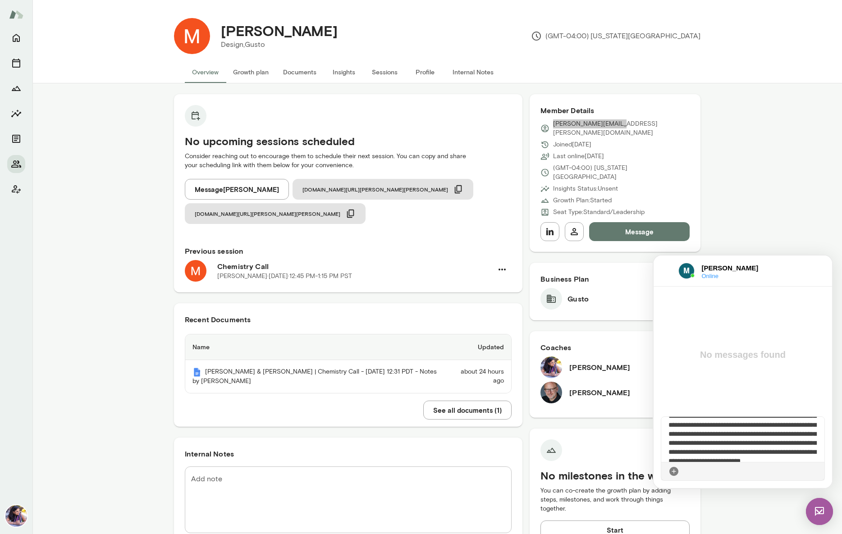
click at [818, 472] on icon at bounding box center [818, 472] width 0 height 0
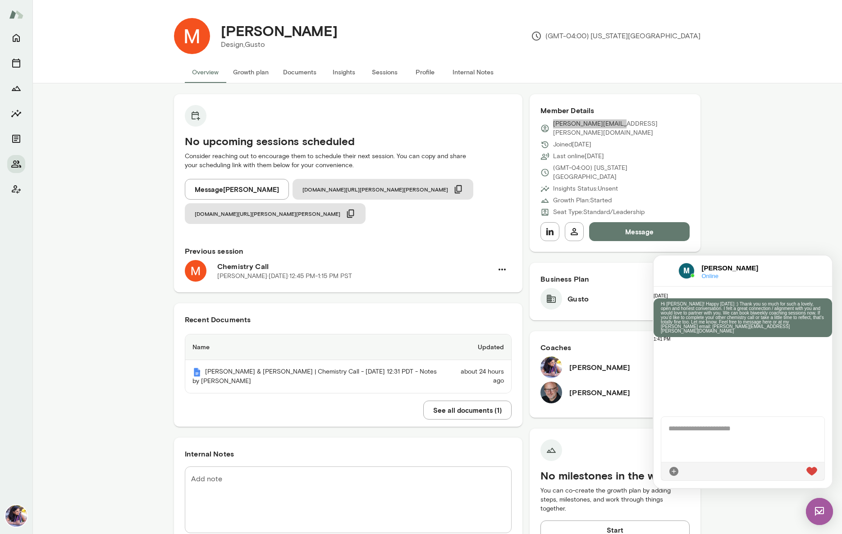
scroll to position [0, 0]
